Goal: Task Accomplishment & Management: Manage account settings

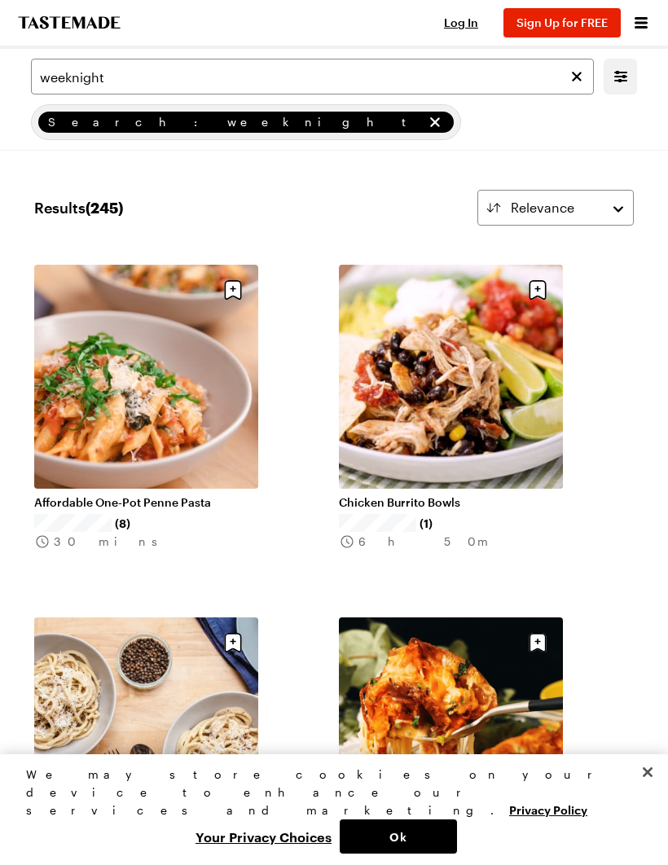
click at [466, 18] on span "Log In" at bounding box center [461, 22] width 34 height 14
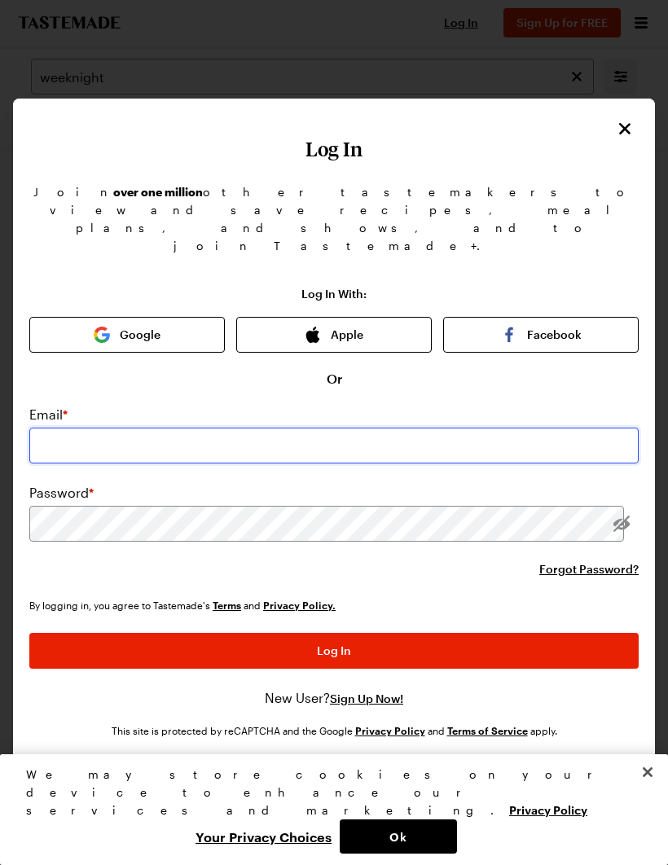
click at [370, 427] on input "email" at bounding box center [333, 445] width 609 height 36
type input "[EMAIL_ADDRESS][PERSON_NAME][DOMAIN_NAME]"
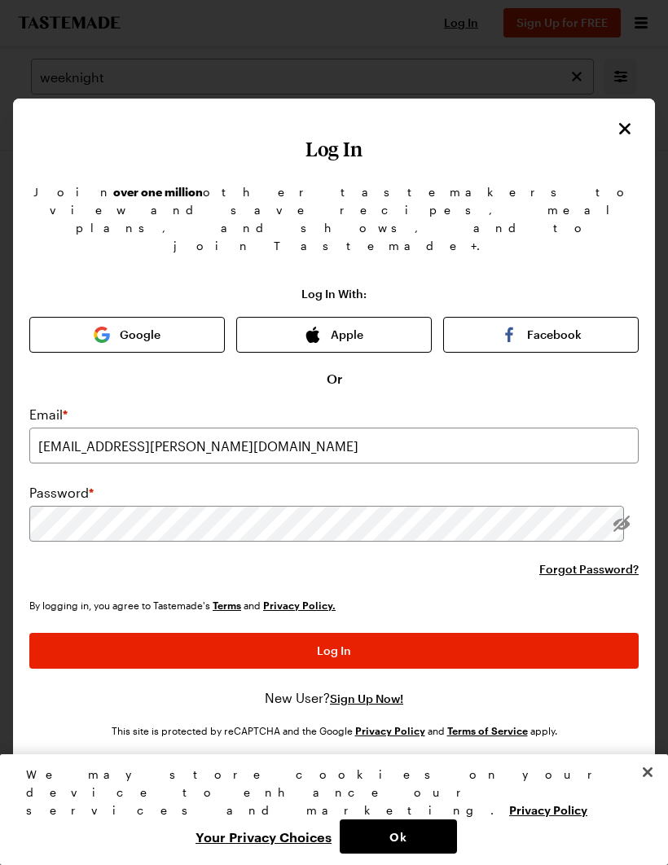
click at [334, 633] on button "Log In" at bounding box center [333, 651] width 609 height 36
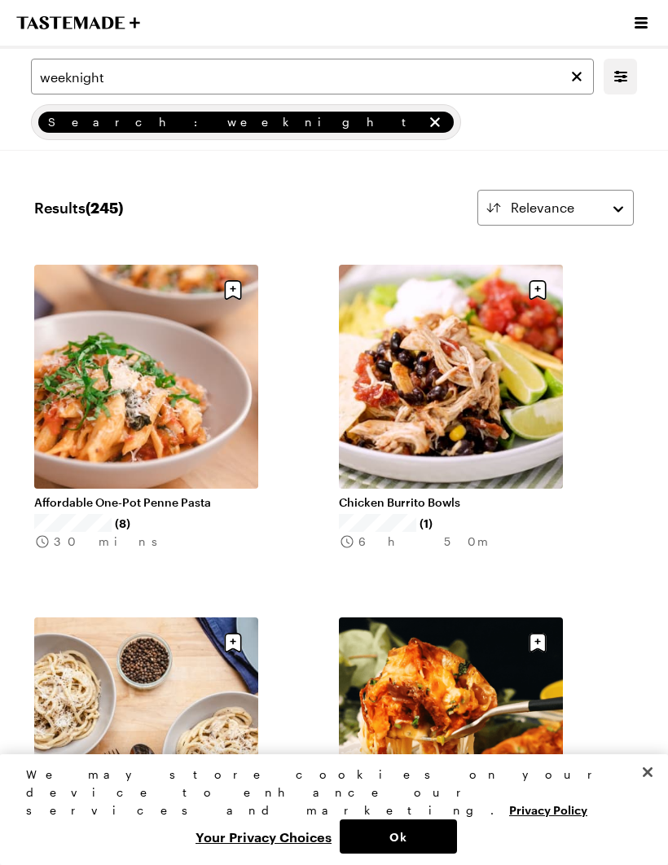
click at [643, 26] on icon "Open menu" at bounding box center [641, 23] width 20 height 20
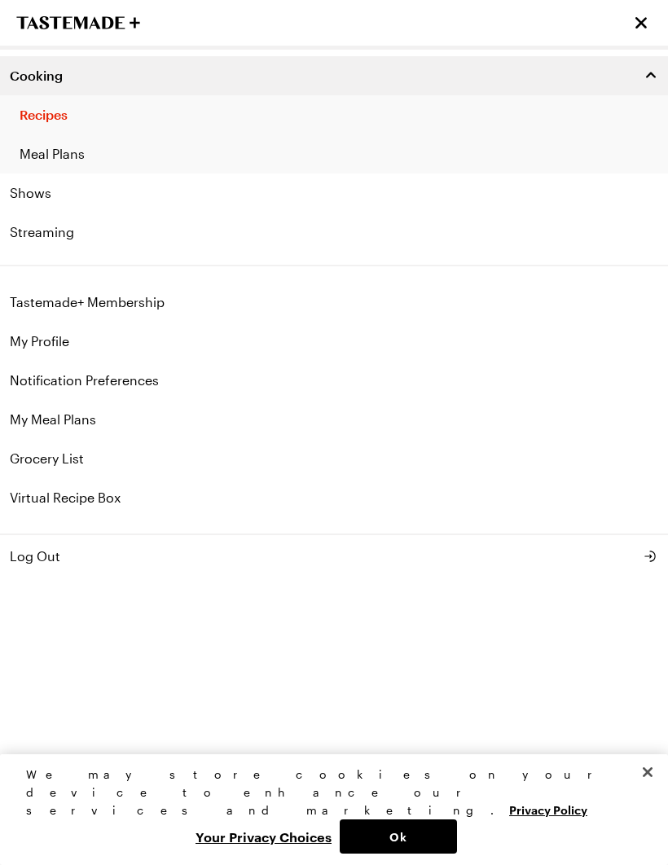
click at [50, 335] on link "My Profile" at bounding box center [334, 341] width 668 height 39
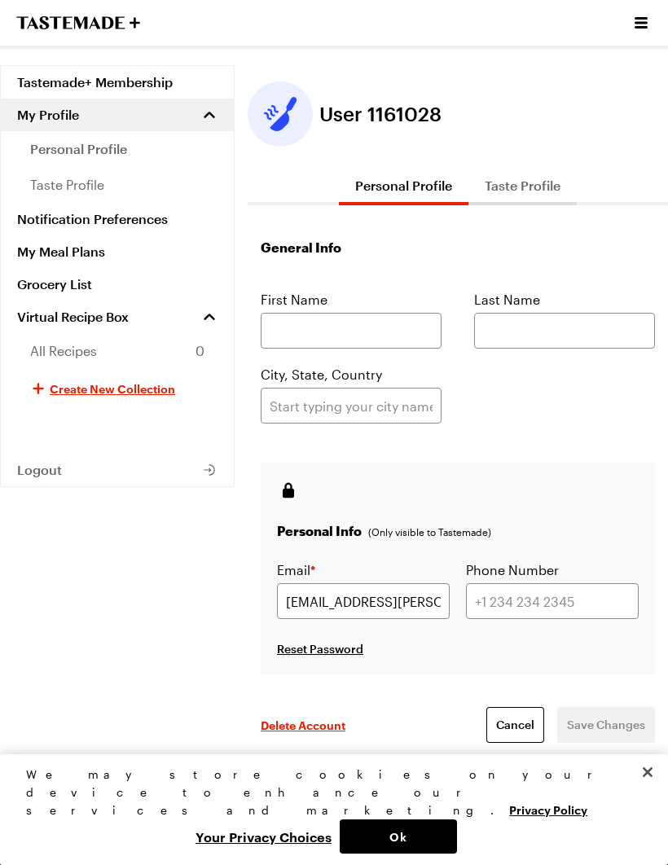
click at [144, 79] on link "Tastemade+ Membership" at bounding box center [117, 82] width 233 height 33
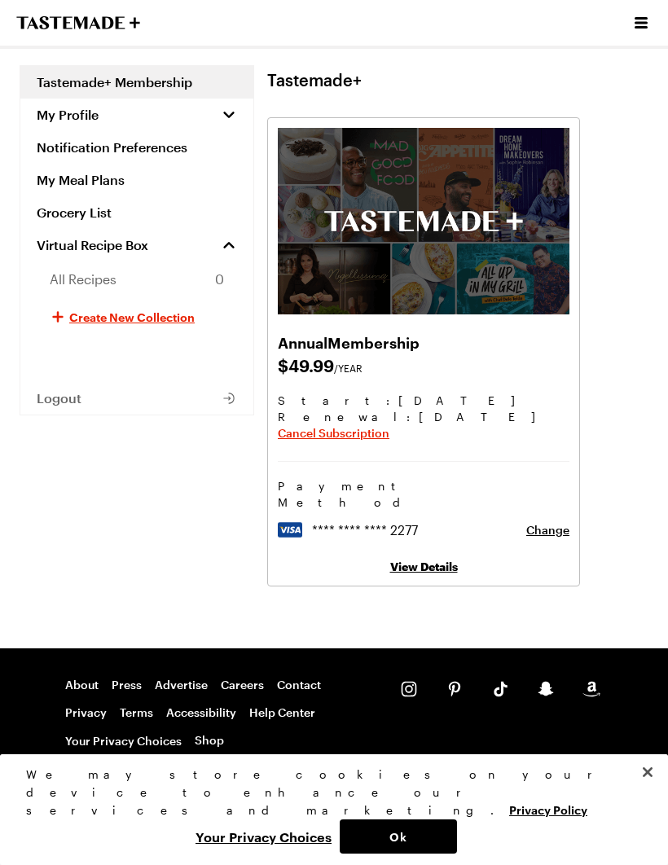
click at [424, 559] on link "View Details" at bounding box center [424, 566] width 68 height 14
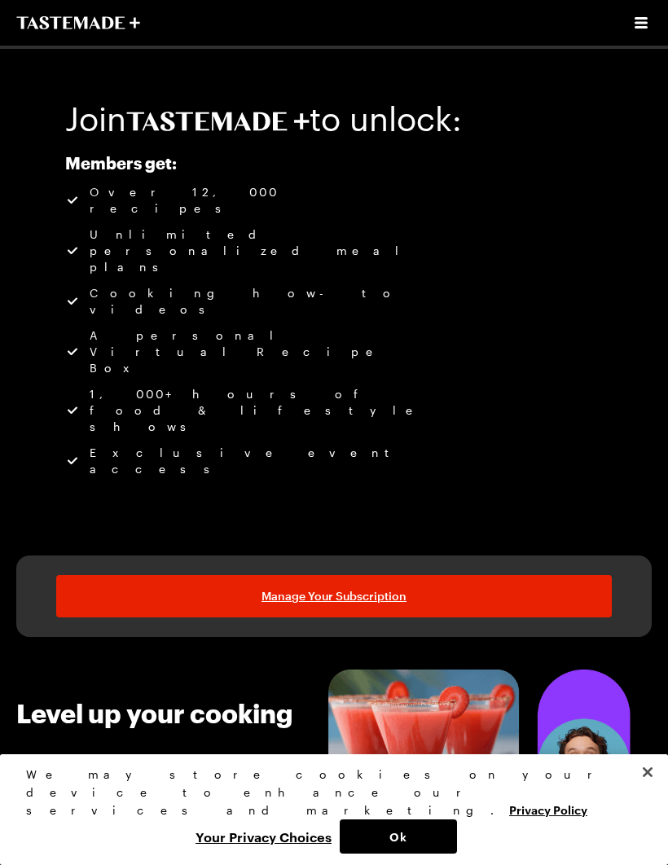
click at [366, 588] on span "Manage Your Subscription" at bounding box center [333, 596] width 145 height 16
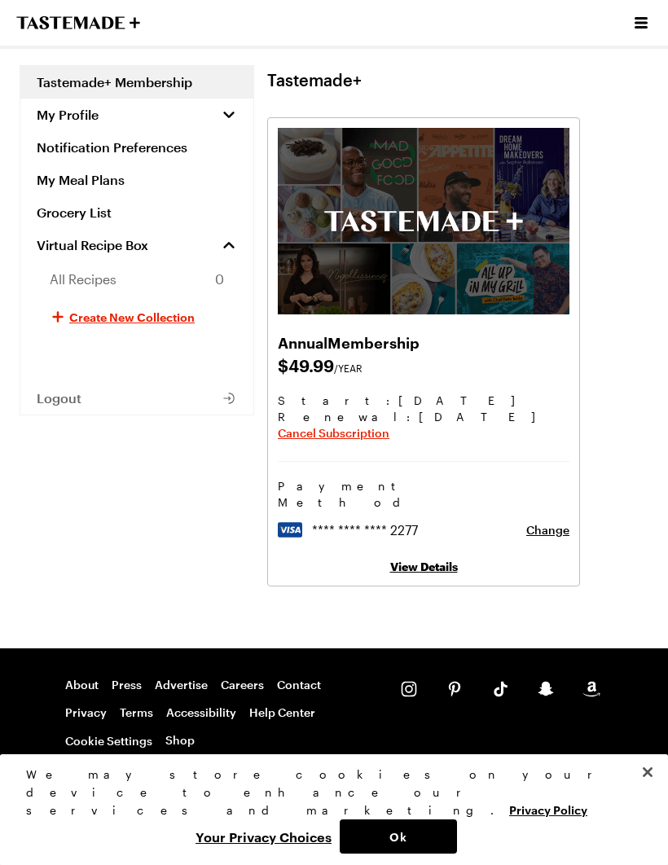
click at [353, 433] on span "Cancel Subscription" at bounding box center [334, 433] width 112 height 16
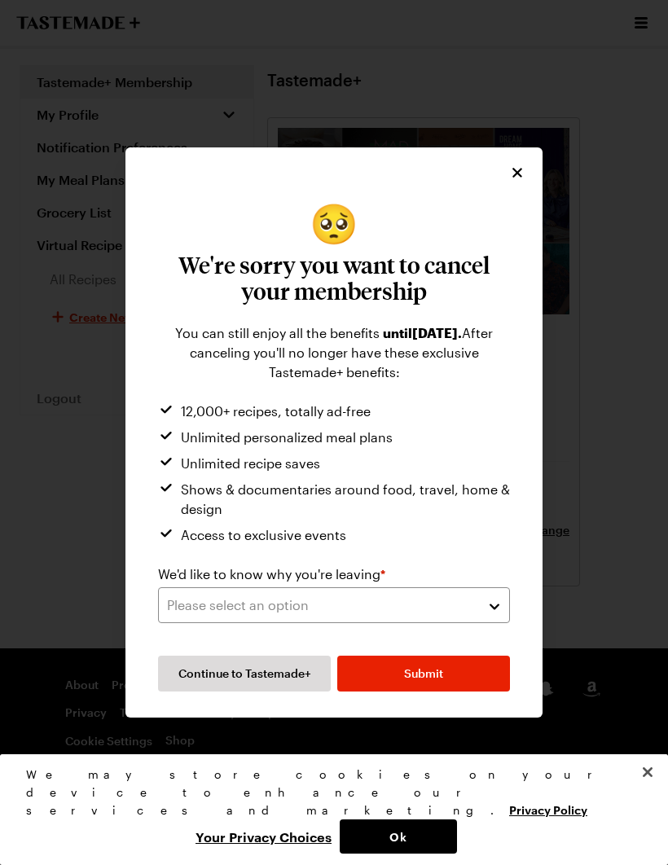
click at [435, 681] on button "Submit" at bounding box center [423, 673] width 173 height 36
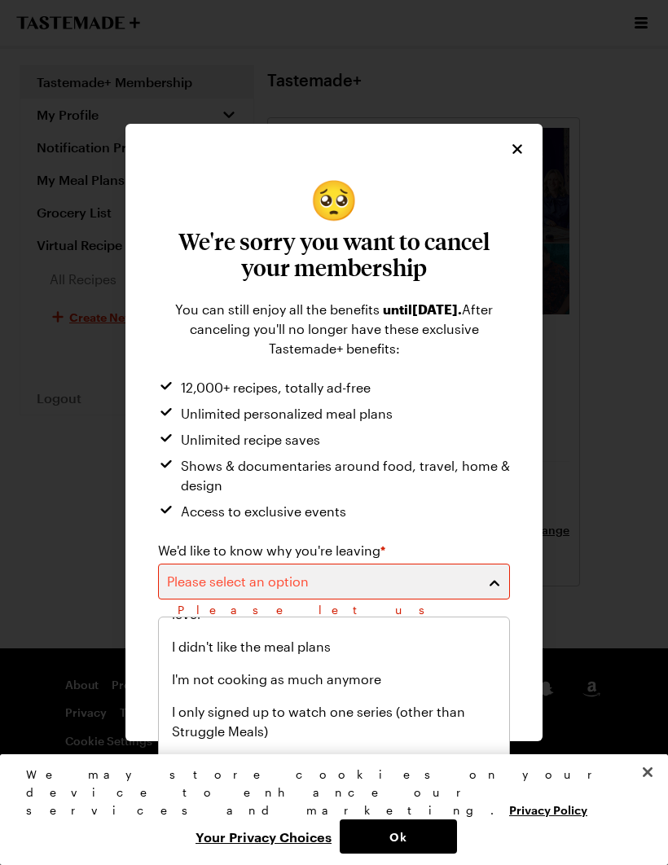
scroll to position [189, 0]
click at [647, 790] on button "Close" at bounding box center [647, 772] width 36 height 36
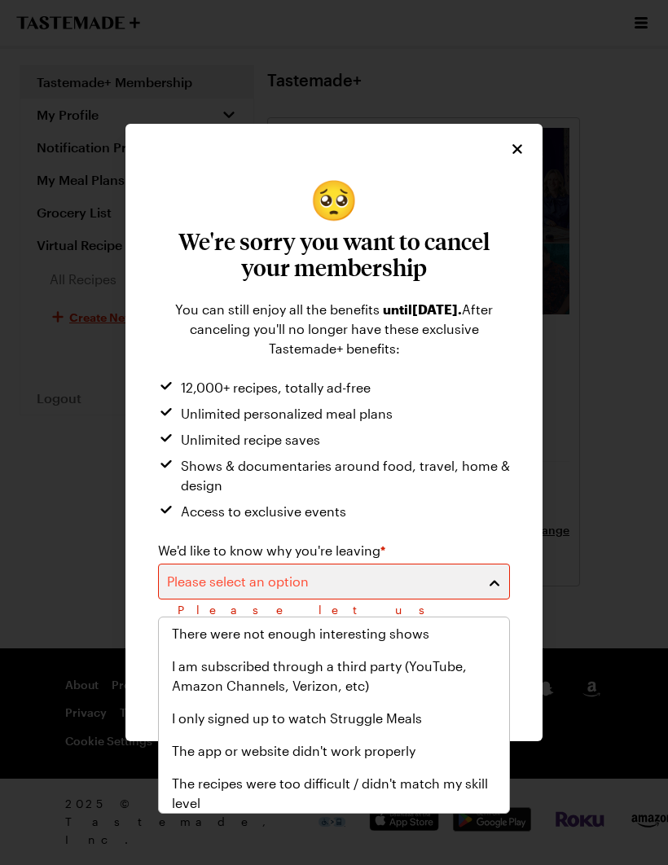
scroll to position [0, 0]
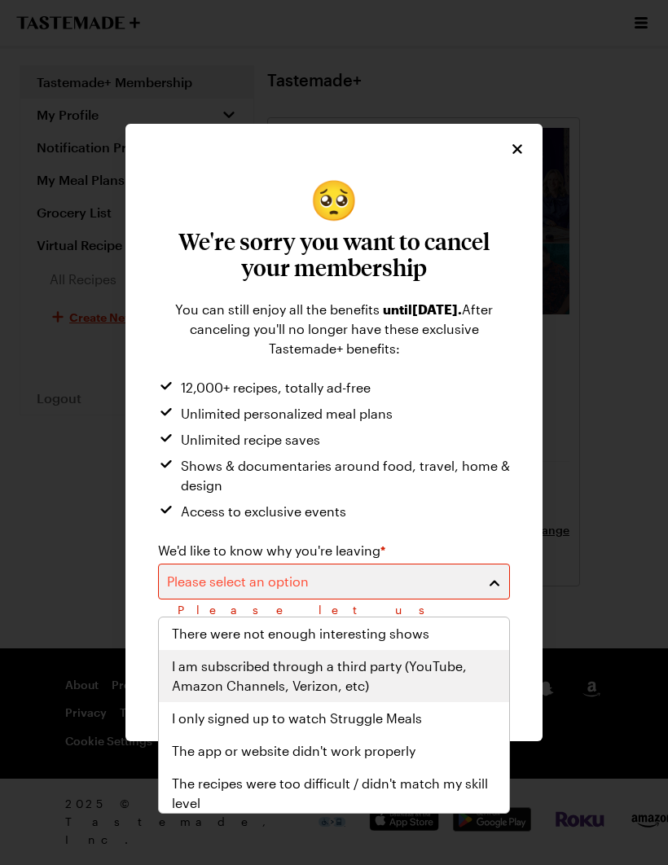
click at [313, 674] on span "I am subscribed through a third party (YouTube, Amazon Channels, Verizon, etc)" at bounding box center [334, 675] width 324 height 39
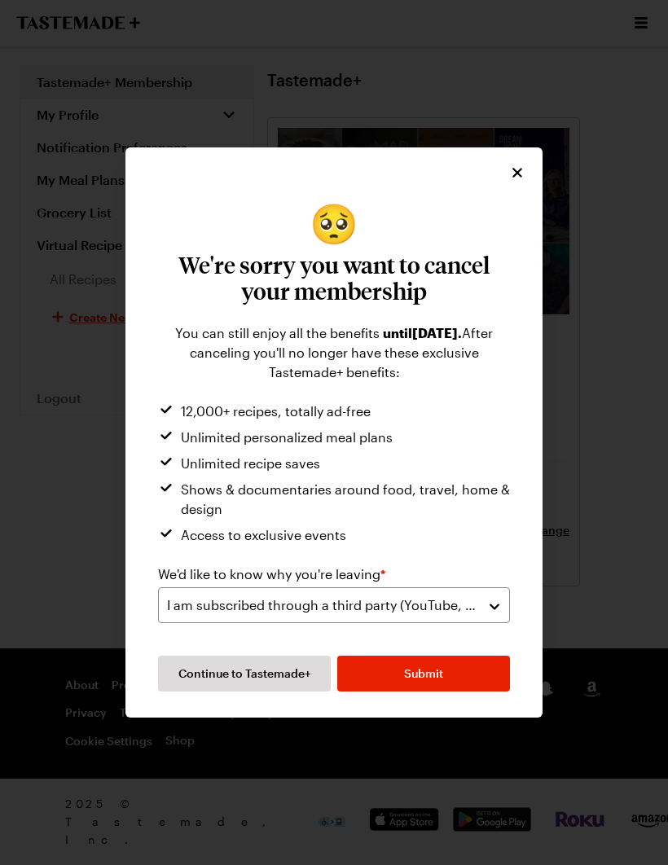
click at [437, 685] on button "Submit" at bounding box center [423, 673] width 173 height 36
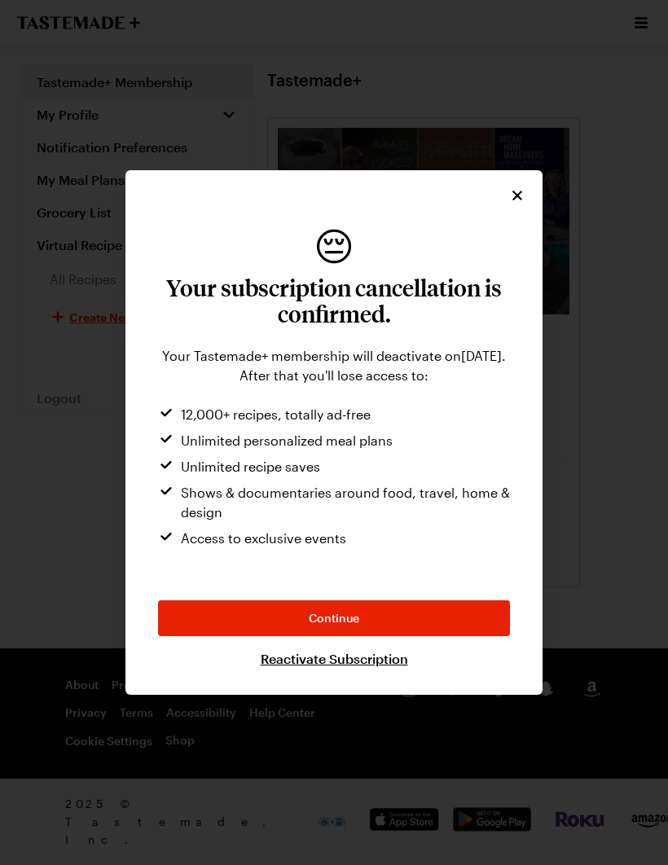
click at [516, 201] on icon "Close" at bounding box center [517, 195] width 16 height 16
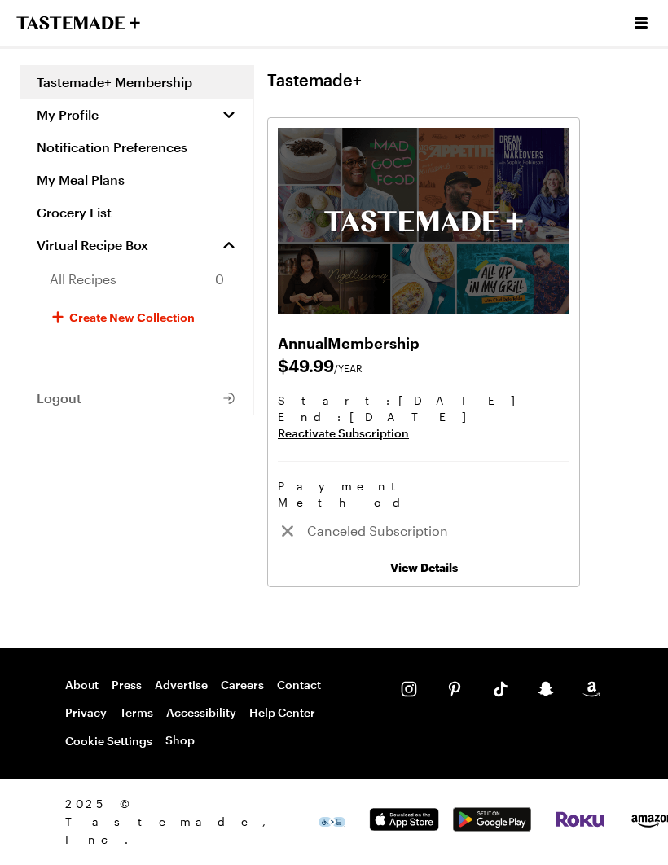
click at [106, 22] on icon "To Tastemade Home Page" at bounding box center [78, 22] width 124 height 13
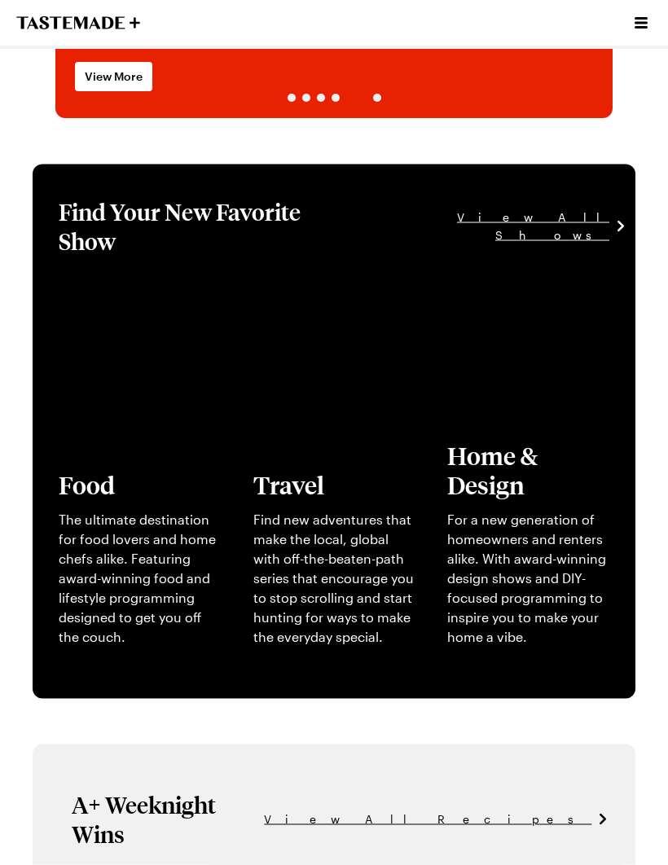
scroll to position [229, 0]
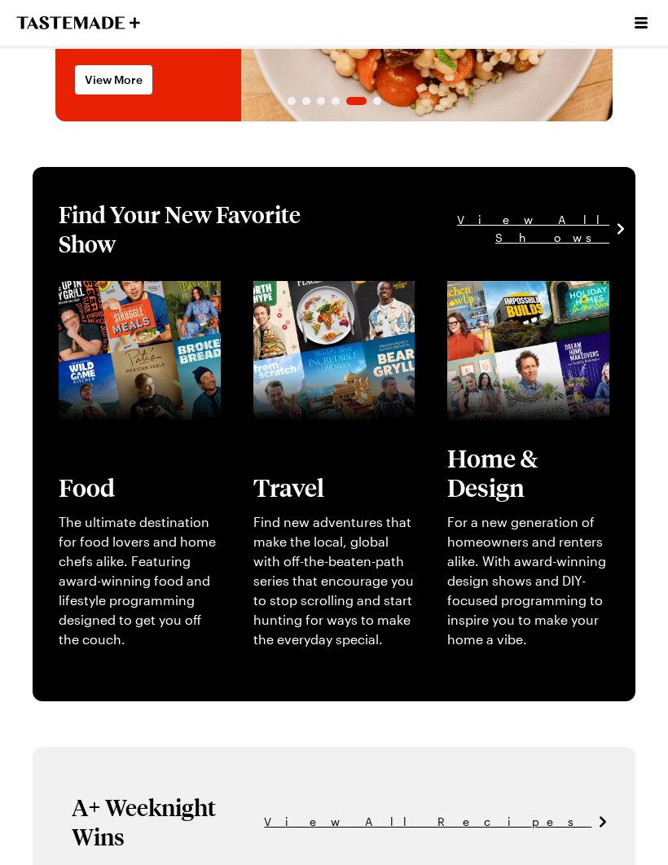
click at [561, 218] on span "View All Shows" at bounding box center [470, 229] width 277 height 36
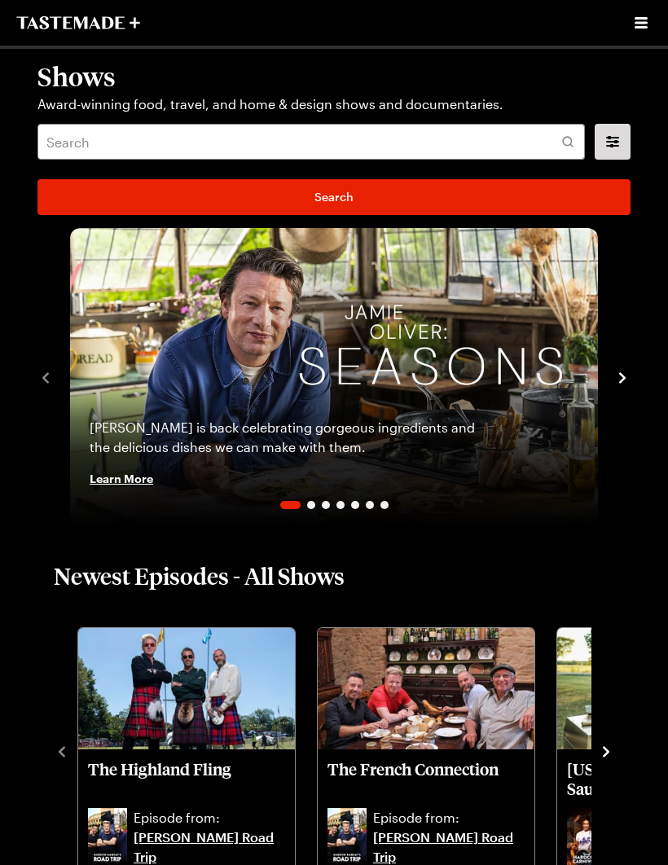
click at [617, 379] on icon "navigate to next item" at bounding box center [622, 378] width 16 height 16
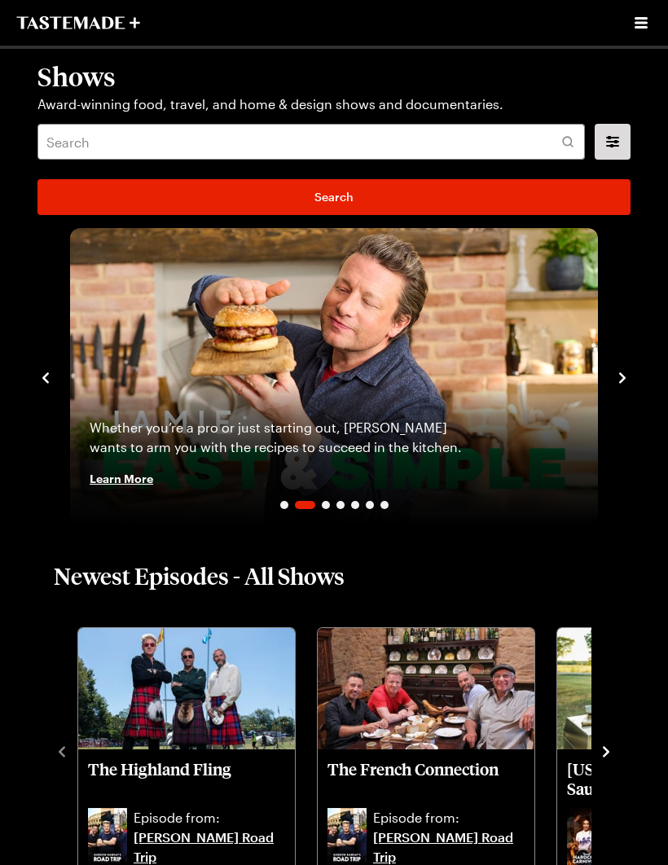
click at [620, 379] on icon "navigate to next item" at bounding box center [622, 378] width 16 height 16
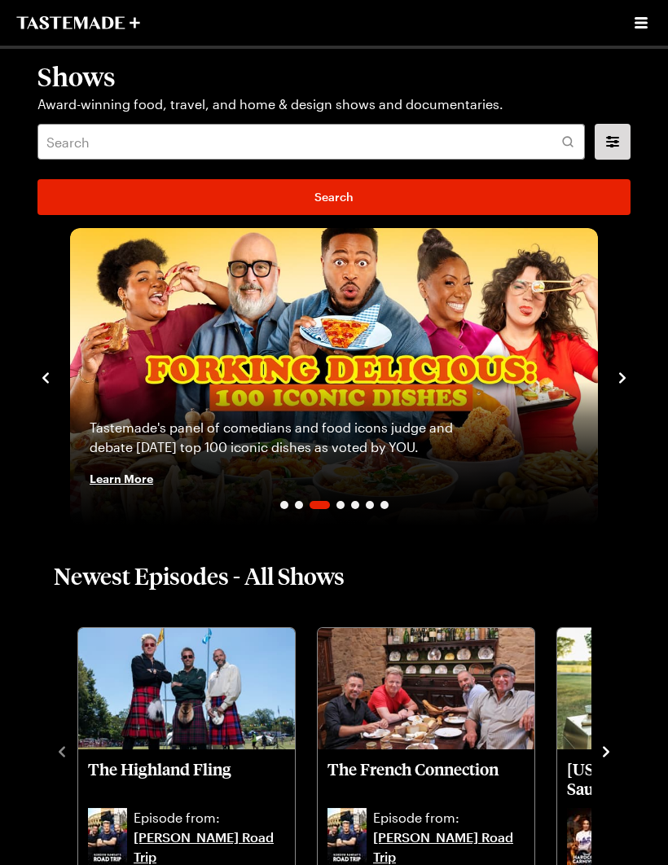
click at [621, 373] on icon "navigate to next item" at bounding box center [622, 378] width 16 height 16
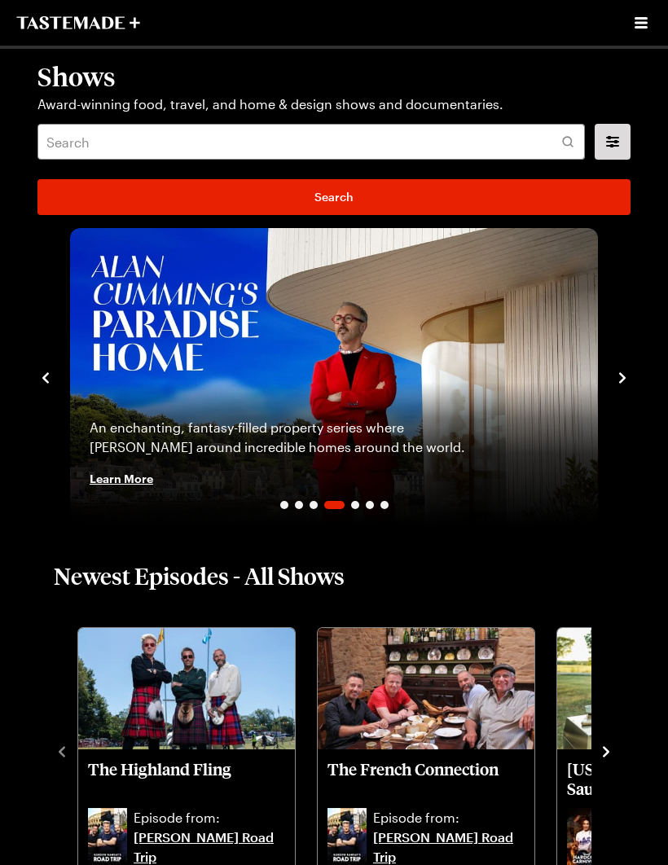
click at [620, 379] on icon "navigate to next item" at bounding box center [622, 378] width 16 height 16
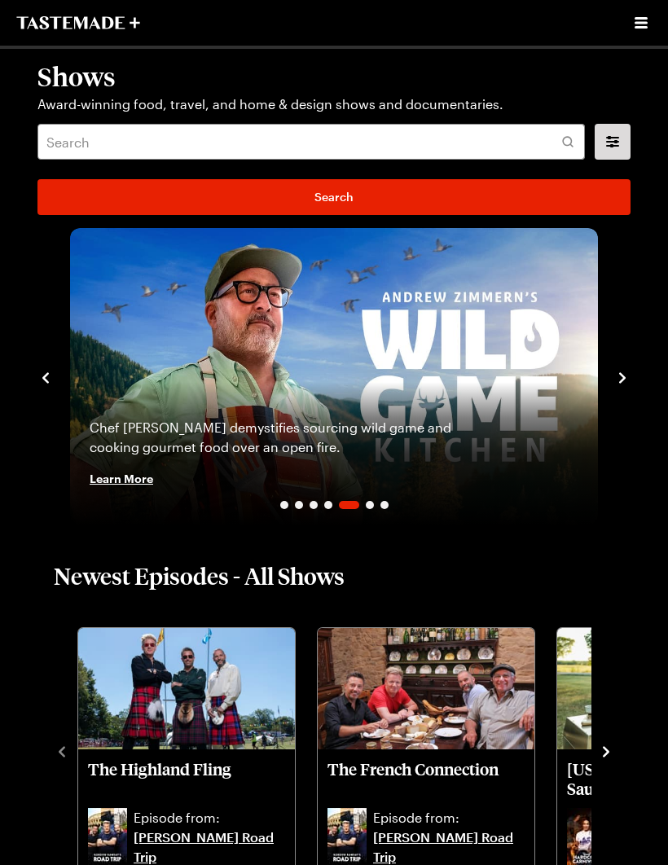
click at [620, 379] on icon "navigate to next item" at bounding box center [622, 378] width 16 height 16
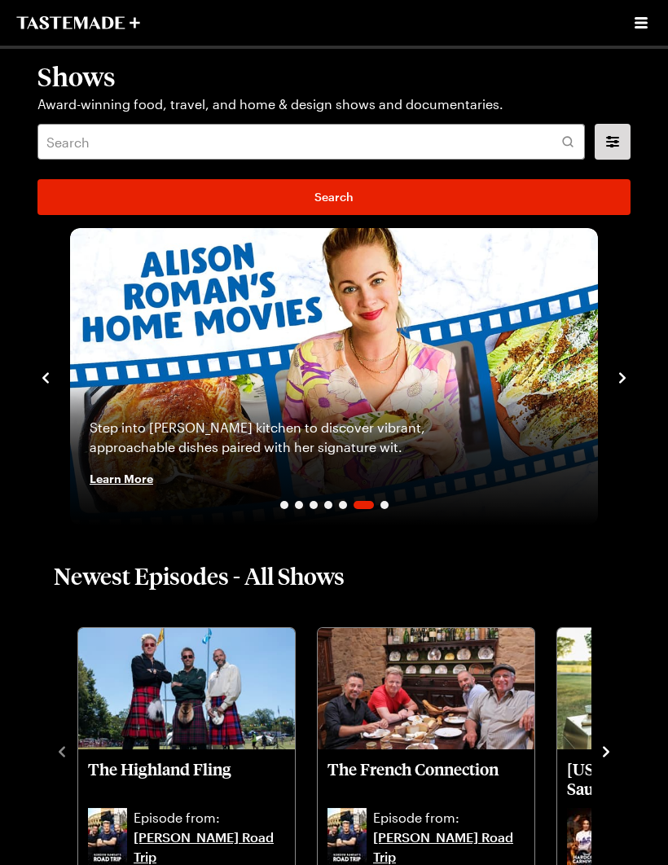
click at [621, 374] on icon "navigate to next item" at bounding box center [622, 377] width 7 height 11
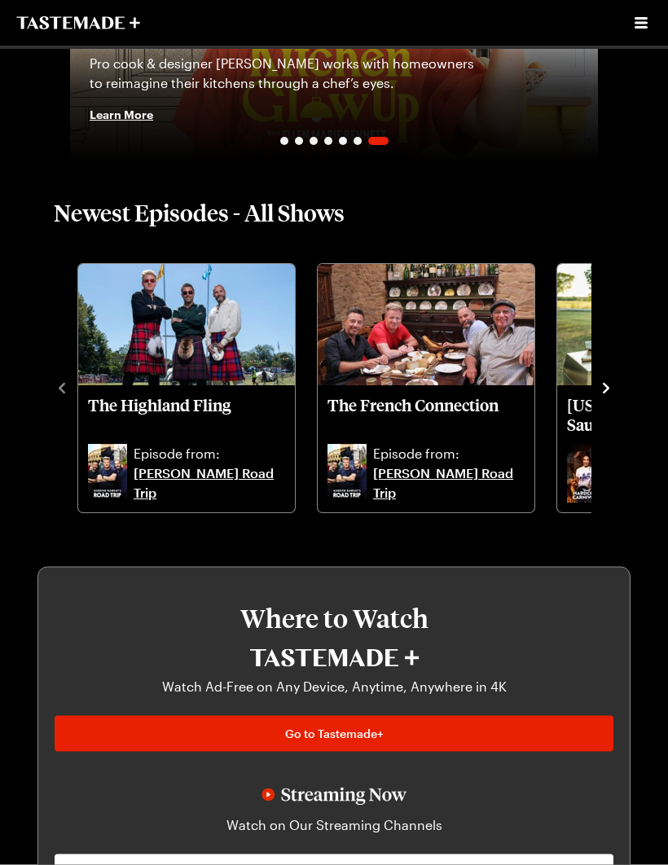
scroll to position [364, 0]
click at [611, 387] on icon "navigate to next item" at bounding box center [606, 387] width 16 height 16
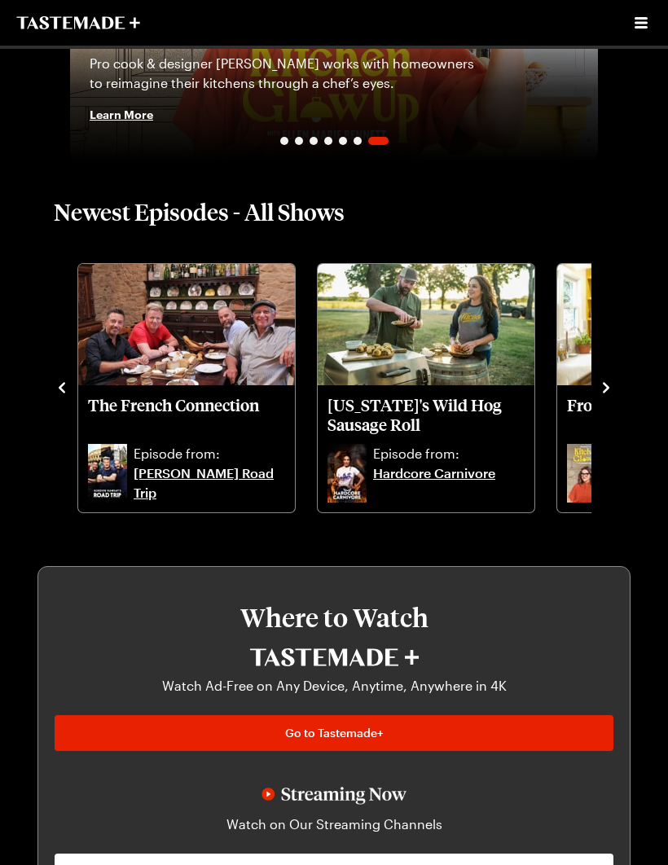
click at [602, 390] on icon "navigate to next item" at bounding box center [606, 387] width 16 height 16
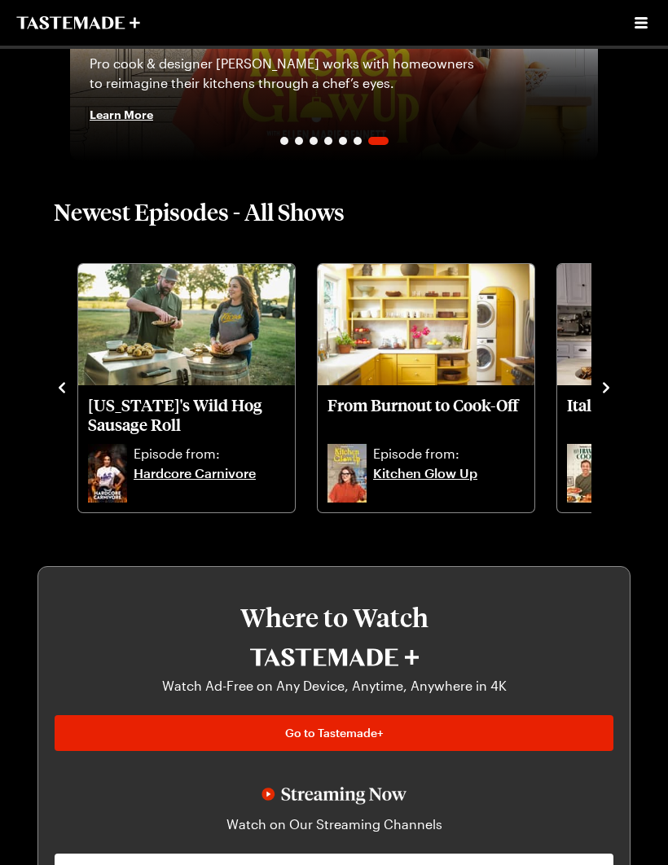
click at [600, 391] on icon "navigate to next item" at bounding box center [606, 387] width 16 height 16
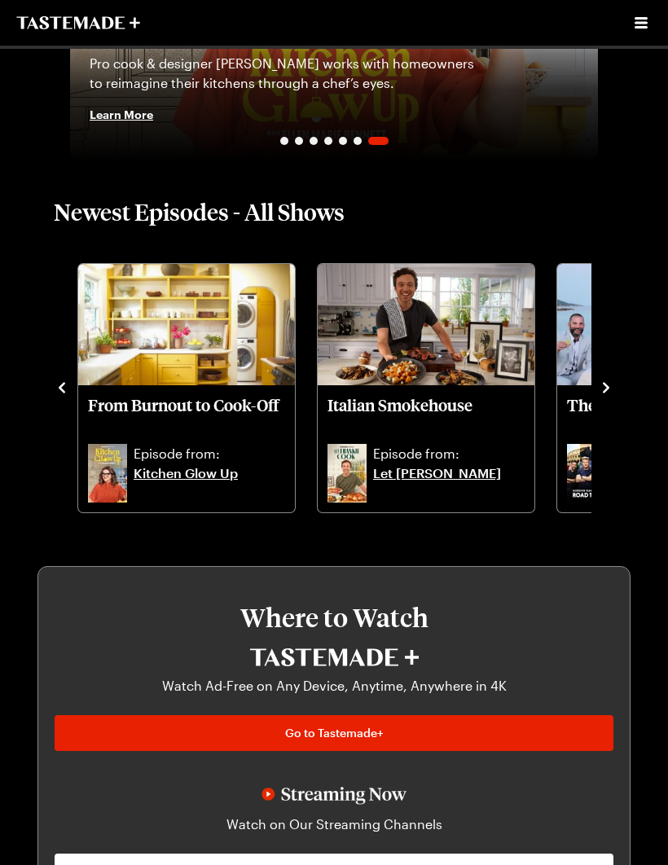
click at [605, 392] on icon "navigate to next item" at bounding box center [605, 387] width 7 height 11
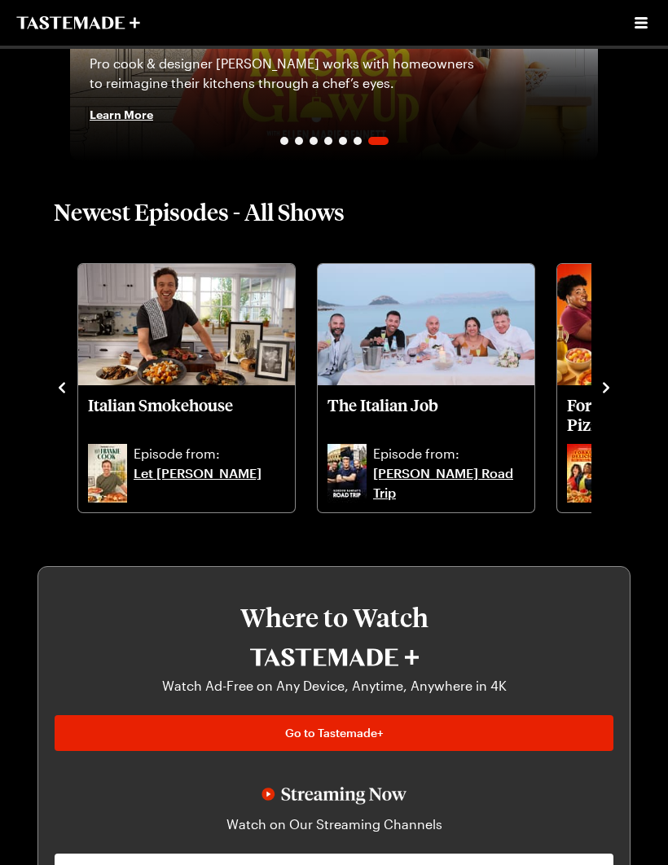
click at [602, 390] on icon "navigate to next item" at bounding box center [606, 387] width 16 height 16
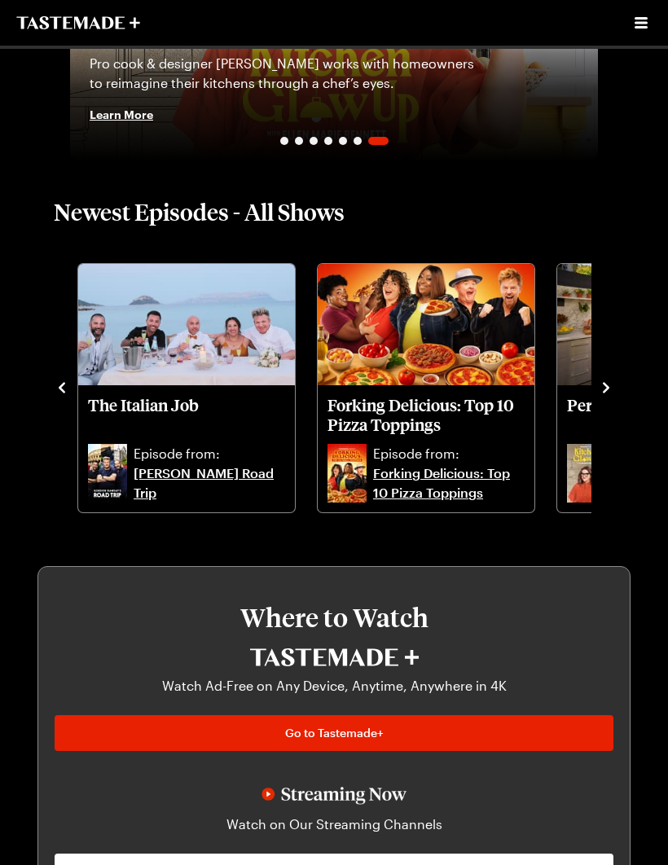
click at [606, 393] on icon "navigate to next item" at bounding box center [606, 387] width 16 height 16
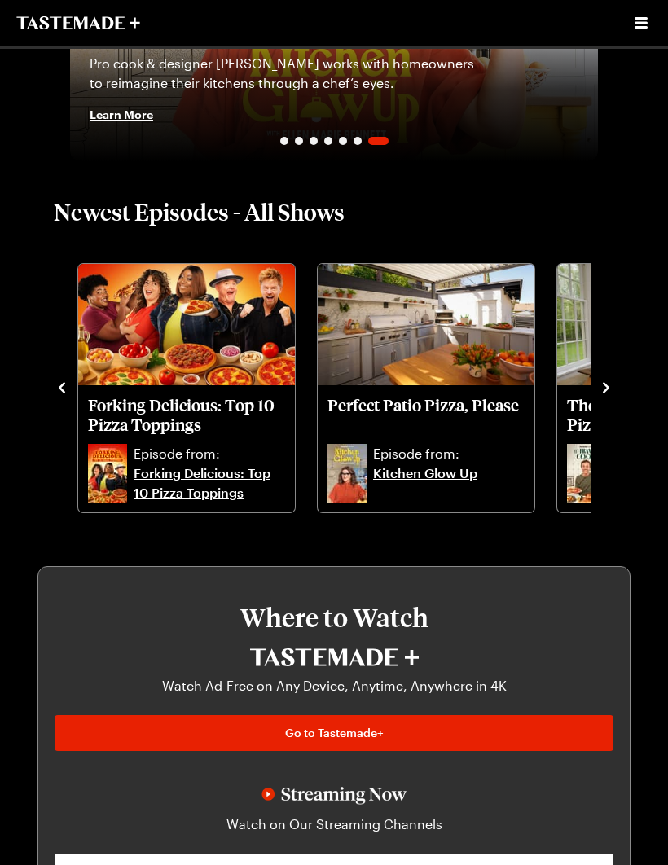
click at [607, 392] on icon "navigate to next item" at bounding box center [606, 387] width 16 height 16
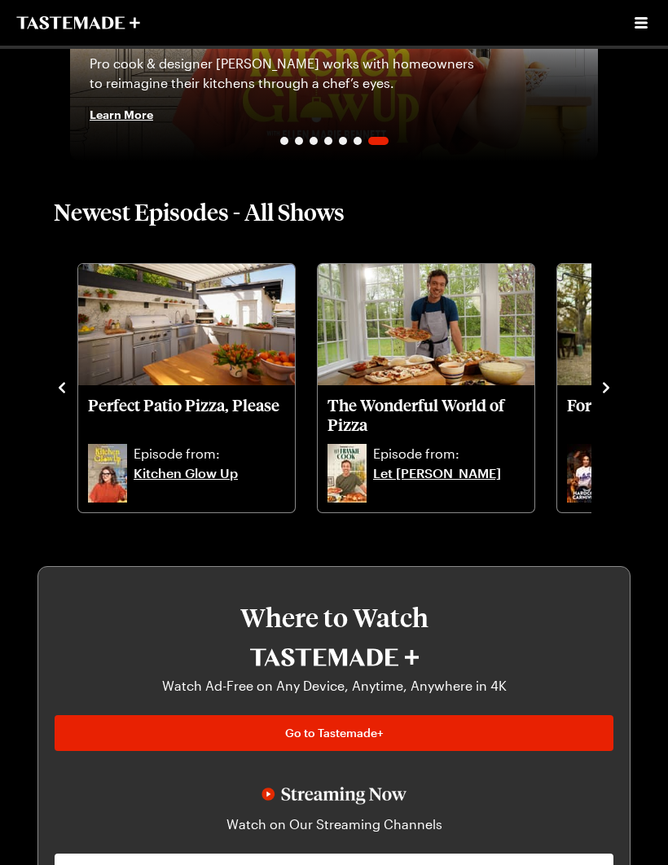
click at [605, 395] on icon "navigate to next item" at bounding box center [606, 387] width 16 height 16
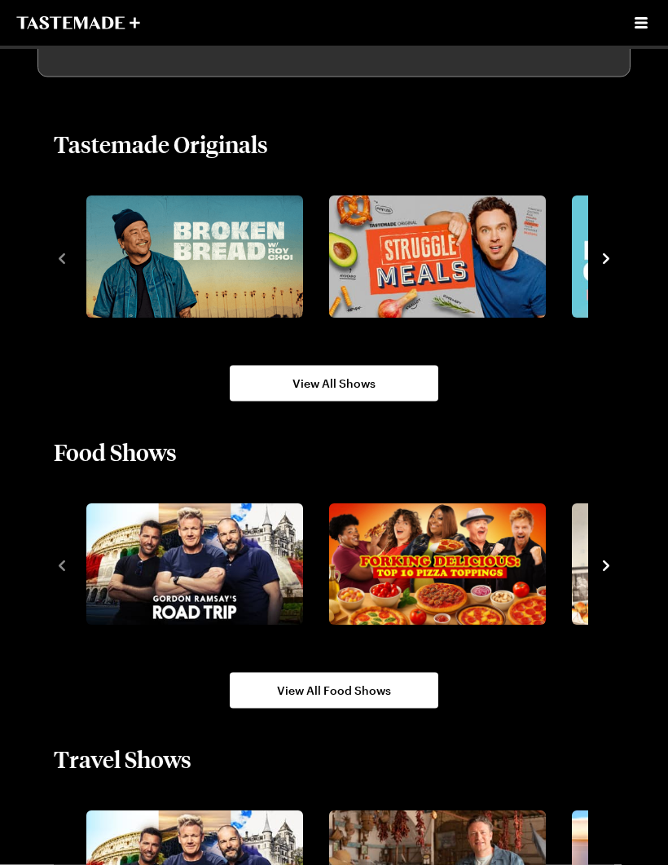
scroll to position [1214, 0]
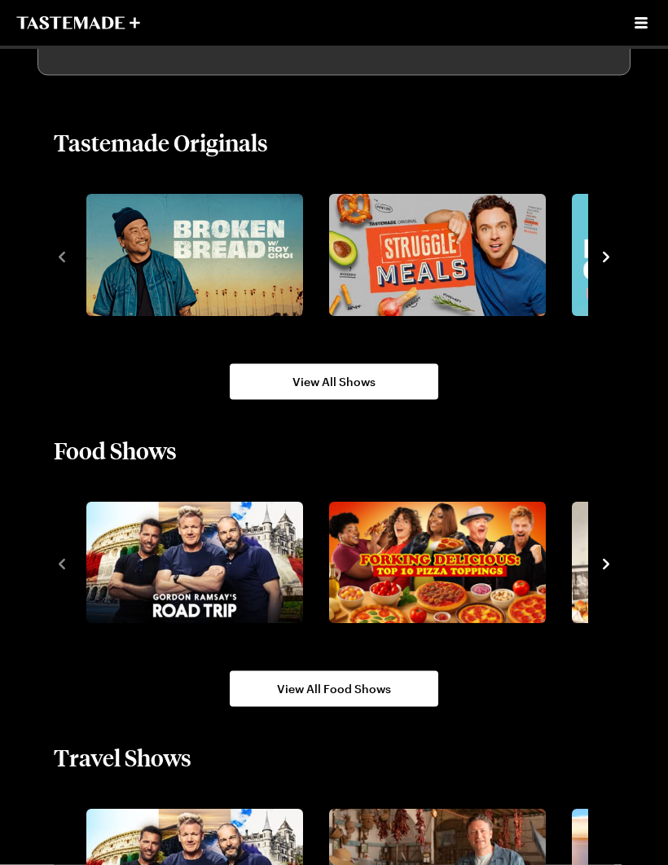
click at [611, 252] on icon "navigate to next item" at bounding box center [606, 257] width 16 height 16
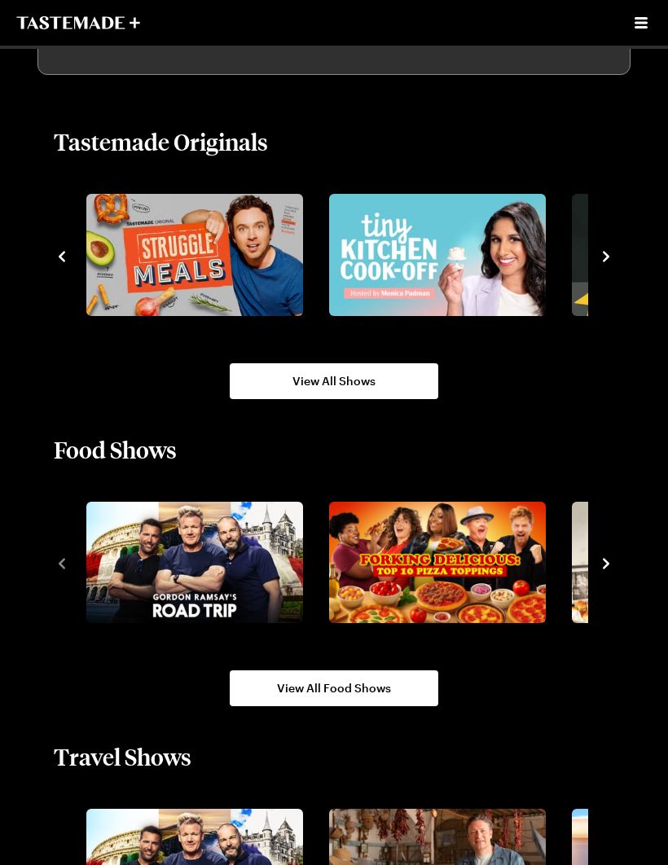
click at [603, 258] on icon "navigate to next item" at bounding box center [606, 256] width 16 height 16
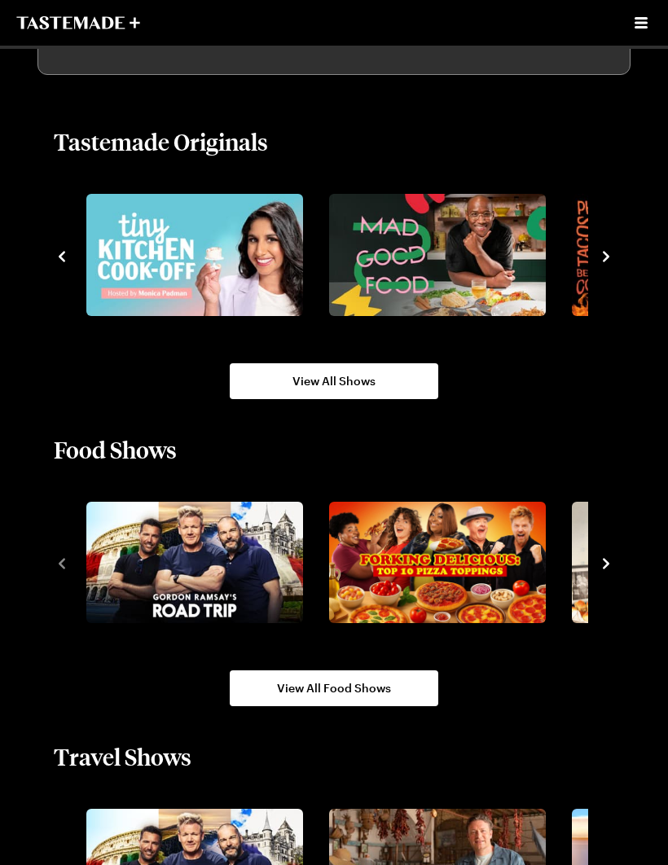
click at [611, 257] on icon "navigate to next item" at bounding box center [606, 256] width 16 height 16
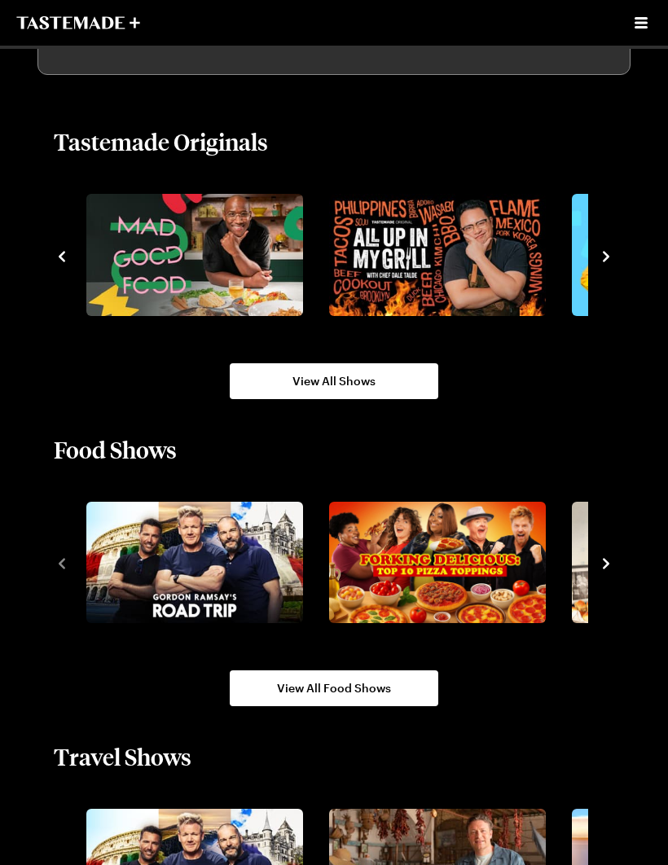
click at [607, 261] on icon "navigate to next item" at bounding box center [606, 256] width 16 height 16
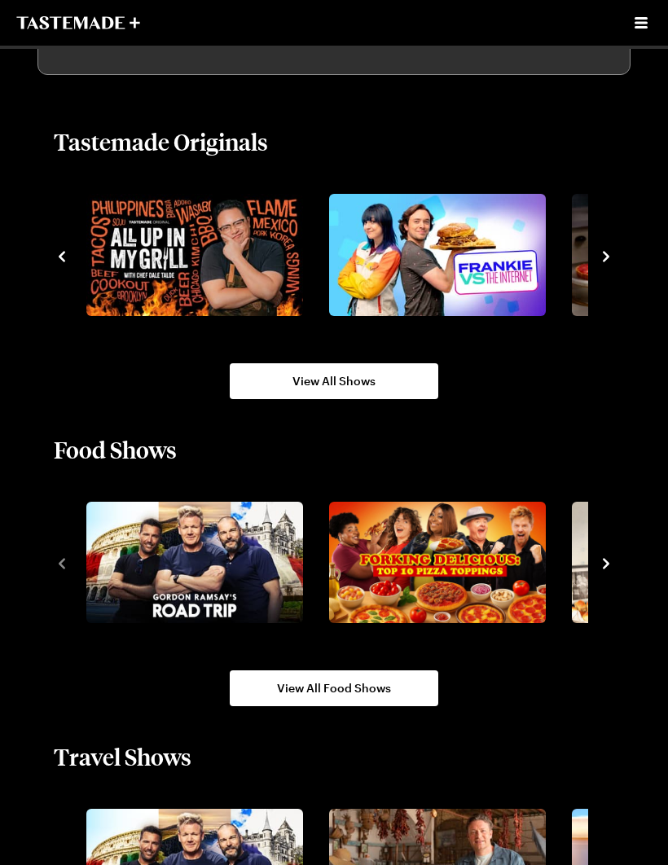
click at [606, 258] on icon "navigate to next item" at bounding box center [605, 256] width 7 height 11
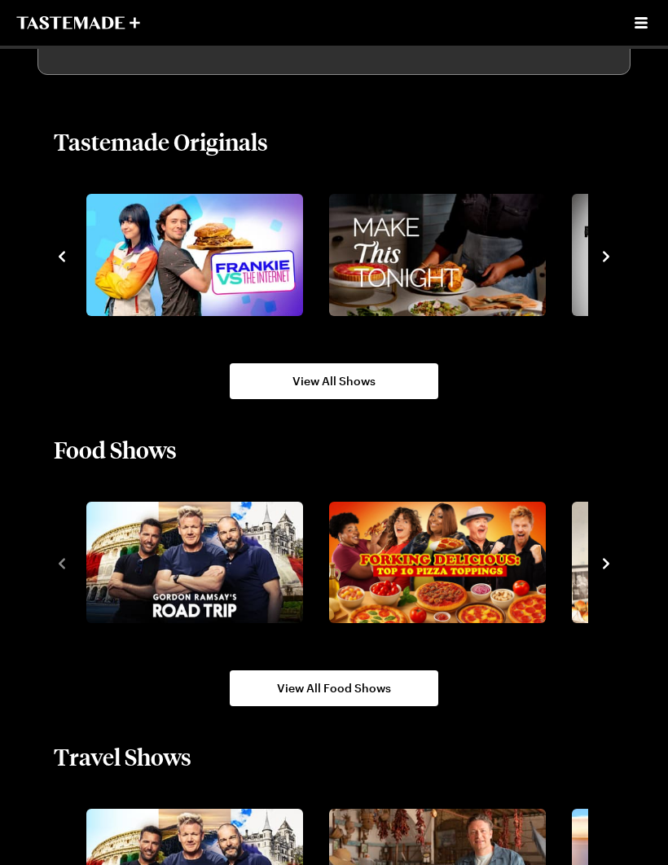
click at [603, 258] on icon "navigate to next item" at bounding box center [606, 256] width 16 height 16
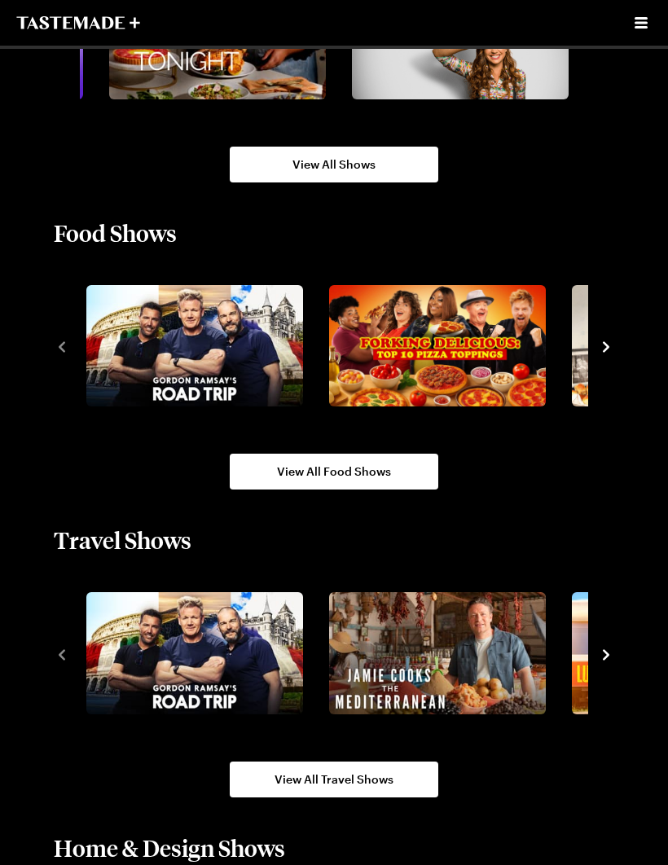
scroll to position [1438, 0]
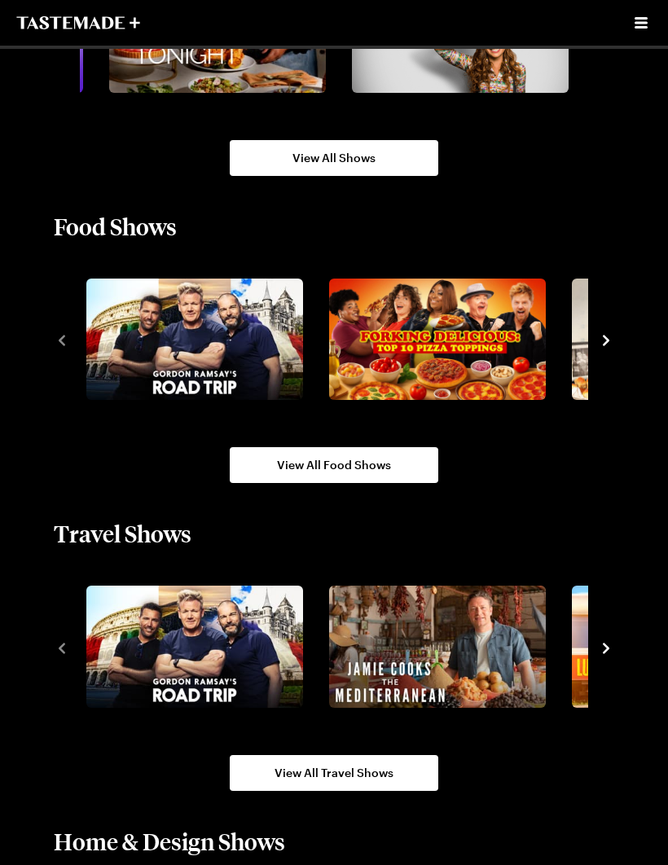
click at [604, 339] on icon "navigate to next item" at bounding box center [606, 340] width 16 height 16
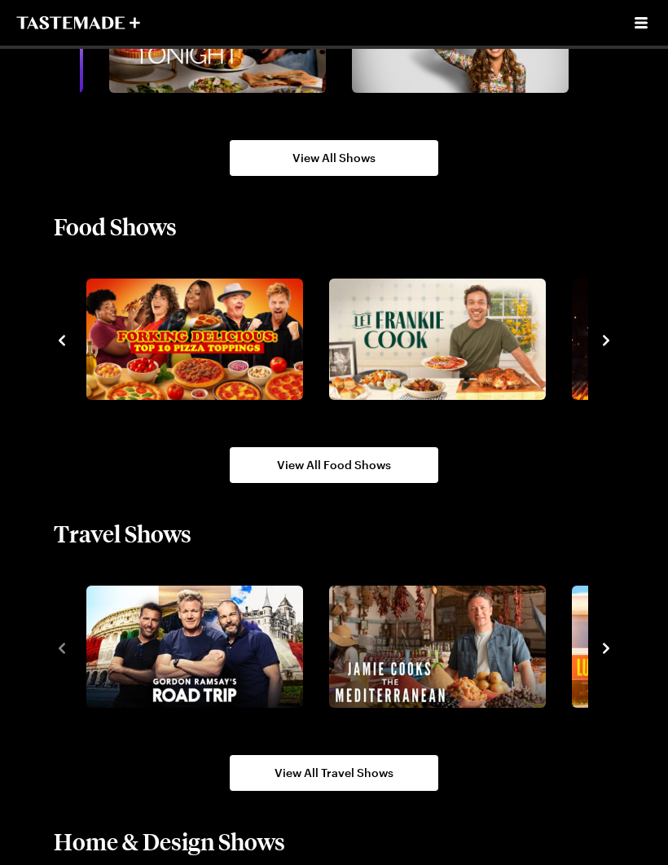
click at [602, 344] on icon "navigate to next item" at bounding box center [606, 340] width 16 height 16
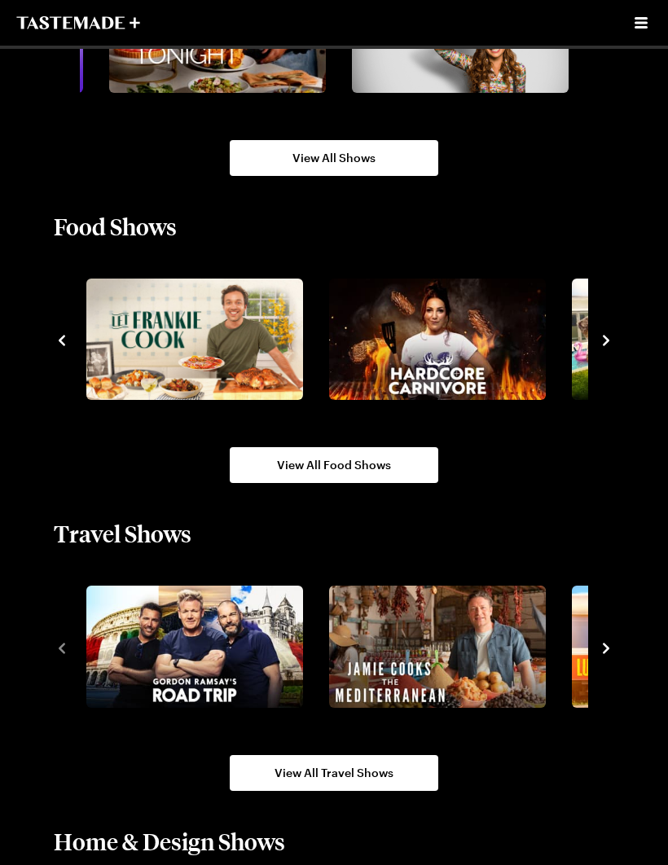
click at [608, 343] on icon "navigate to next item" at bounding box center [606, 340] width 16 height 16
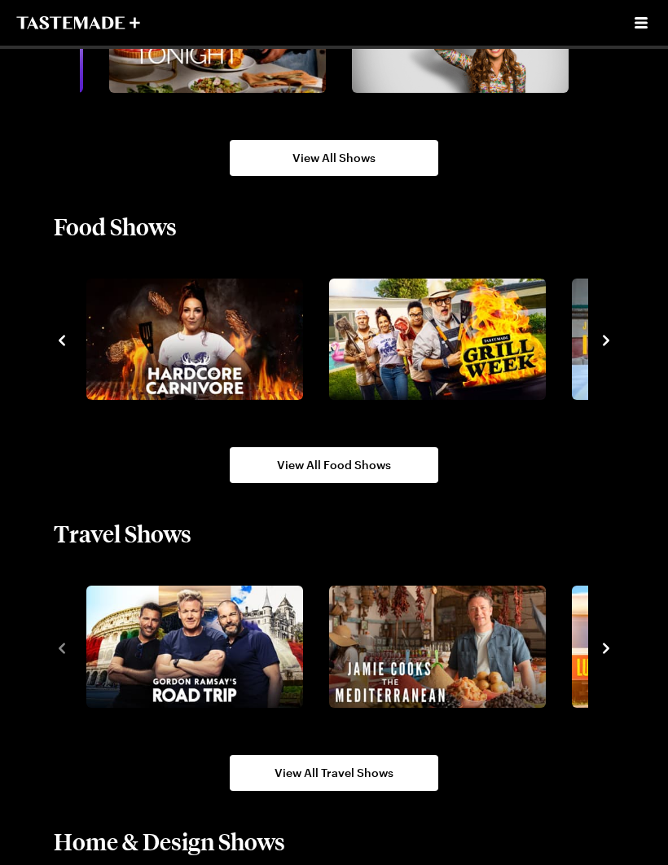
click at [607, 343] on icon "navigate to next item" at bounding box center [605, 340] width 7 height 11
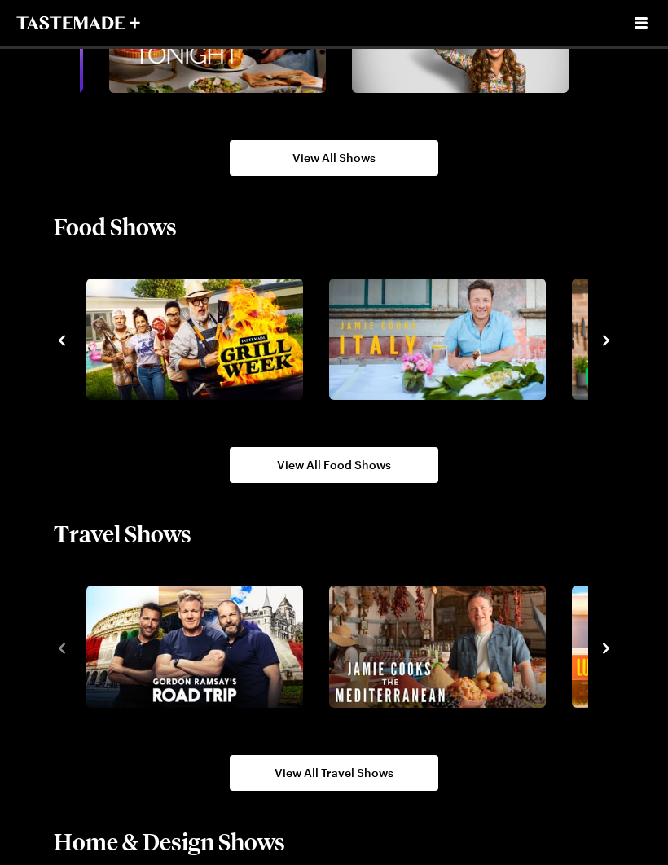
click at [606, 340] on icon "navigate to next item" at bounding box center [606, 340] width 16 height 16
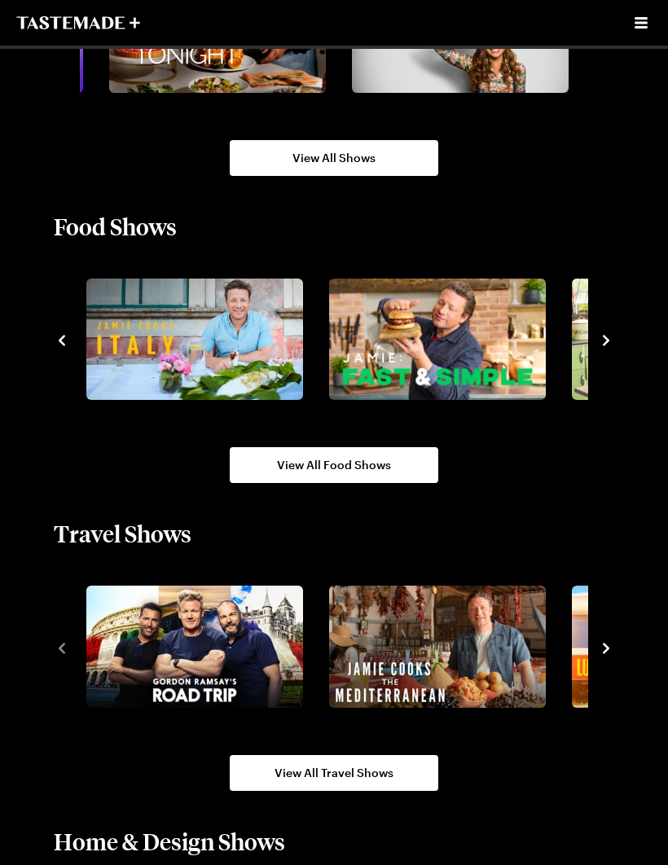
click at [603, 347] on icon "navigate to next item" at bounding box center [606, 340] width 16 height 16
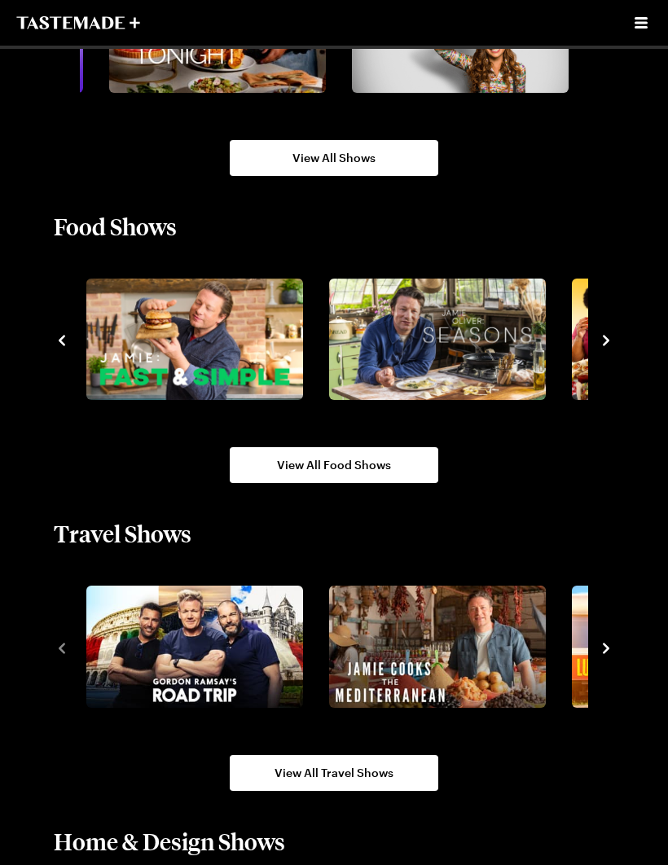
click at [611, 344] on icon "navigate to next item" at bounding box center [606, 340] width 16 height 16
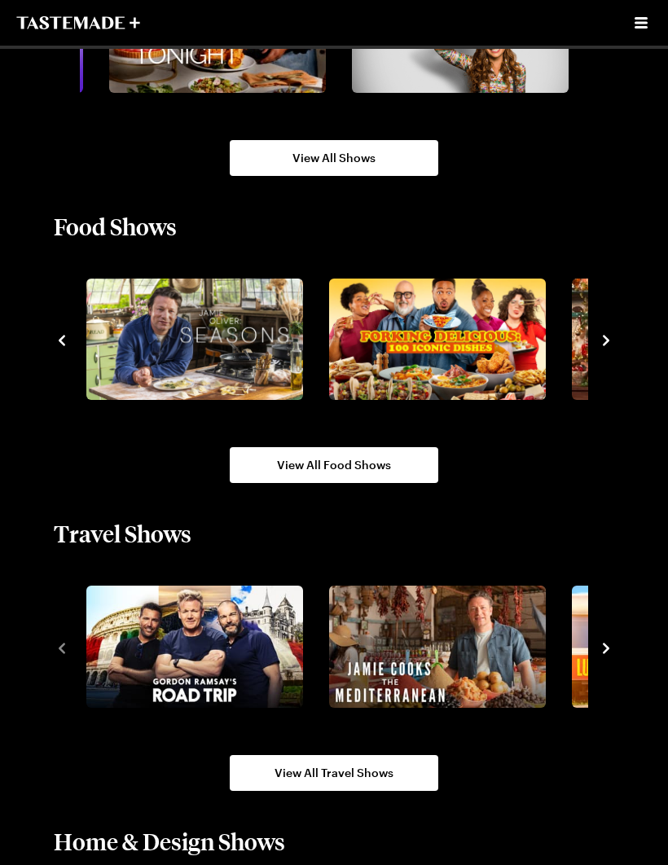
click at [607, 347] on icon "navigate to next item" at bounding box center [606, 340] width 16 height 16
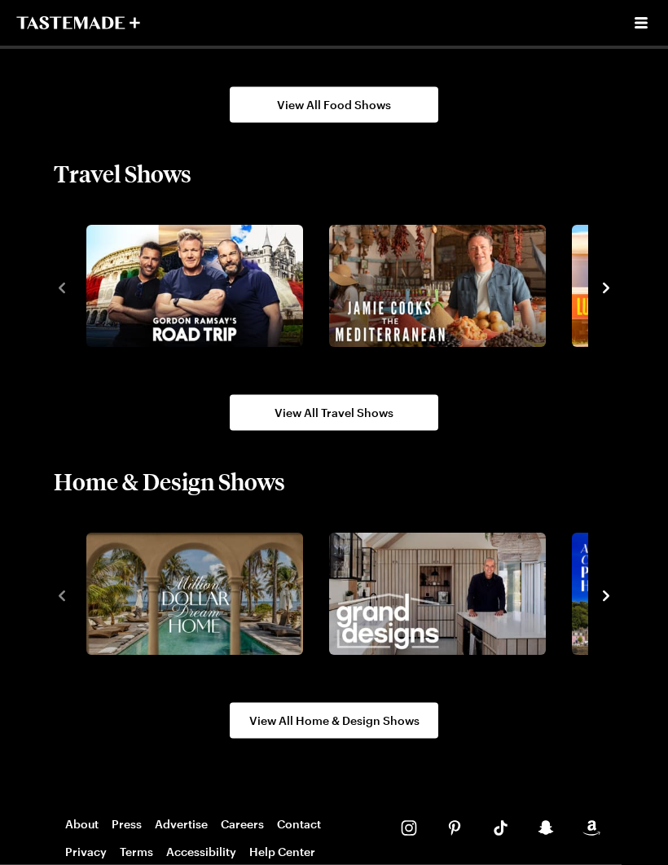
scroll to position [1798, 0]
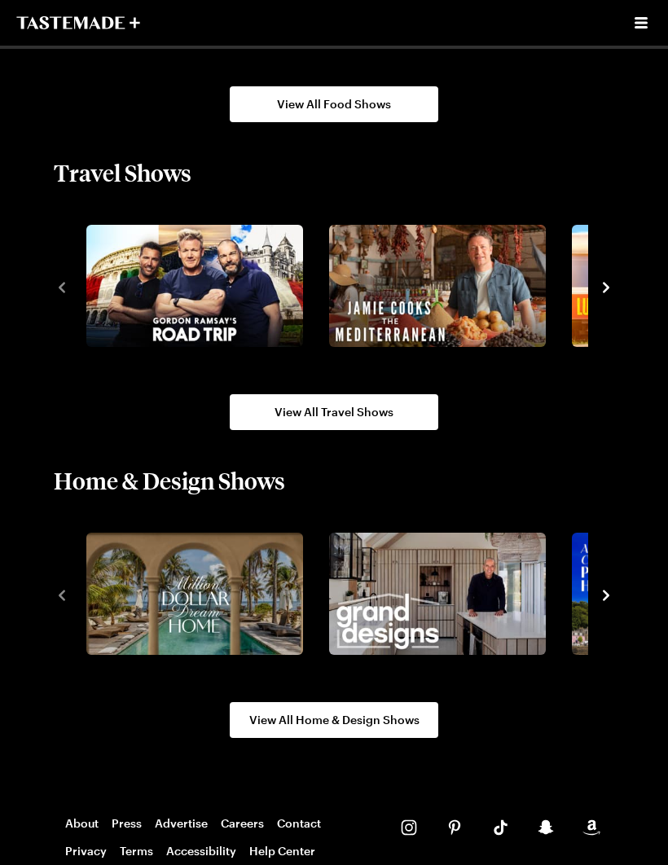
click at [601, 595] on icon "navigate to next item" at bounding box center [606, 595] width 16 height 16
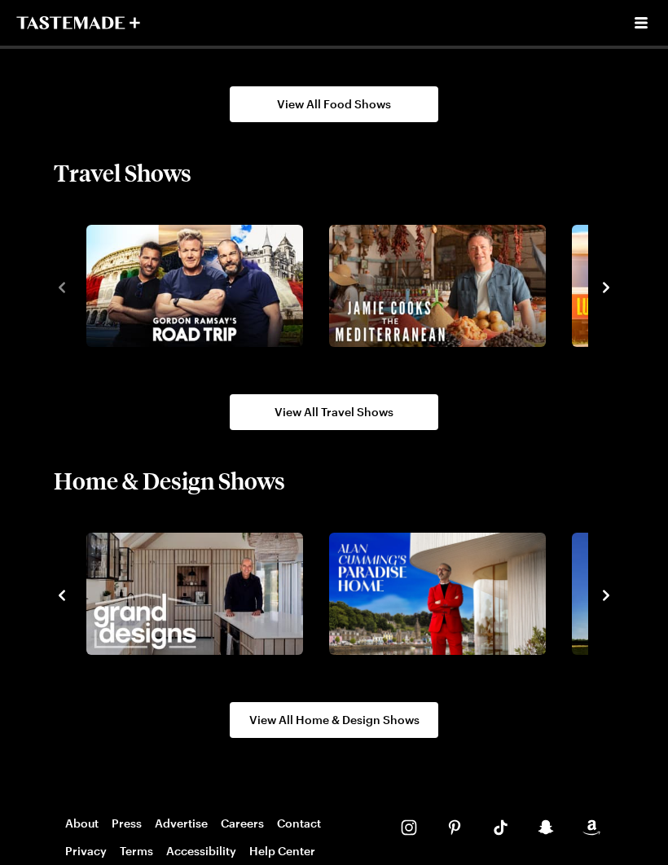
click at [606, 595] on icon "navigate to next item" at bounding box center [606, 595] width 16 height 16
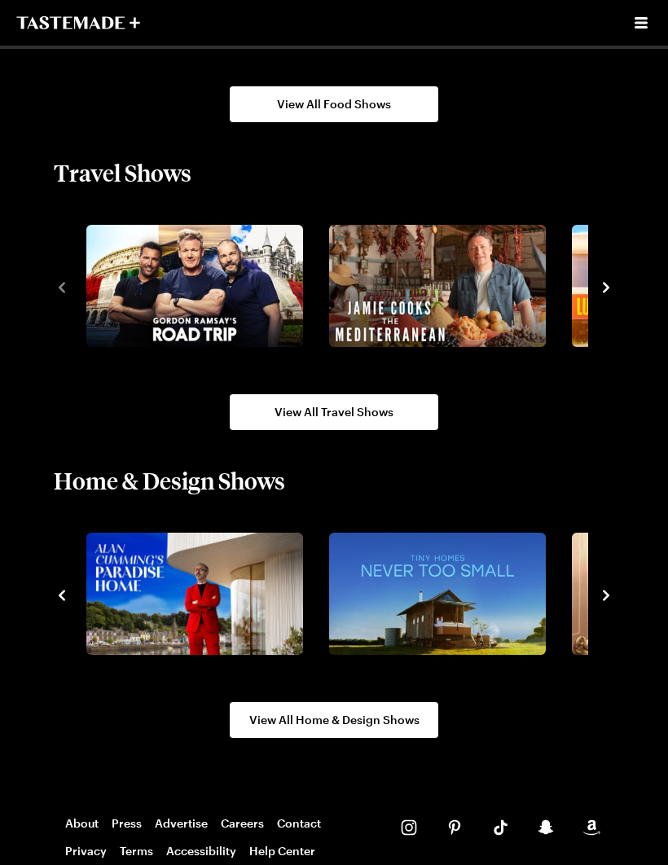
click at [602, 598] on icon "navigate to next item" at bounding box center [606, 595] width 16 height 16
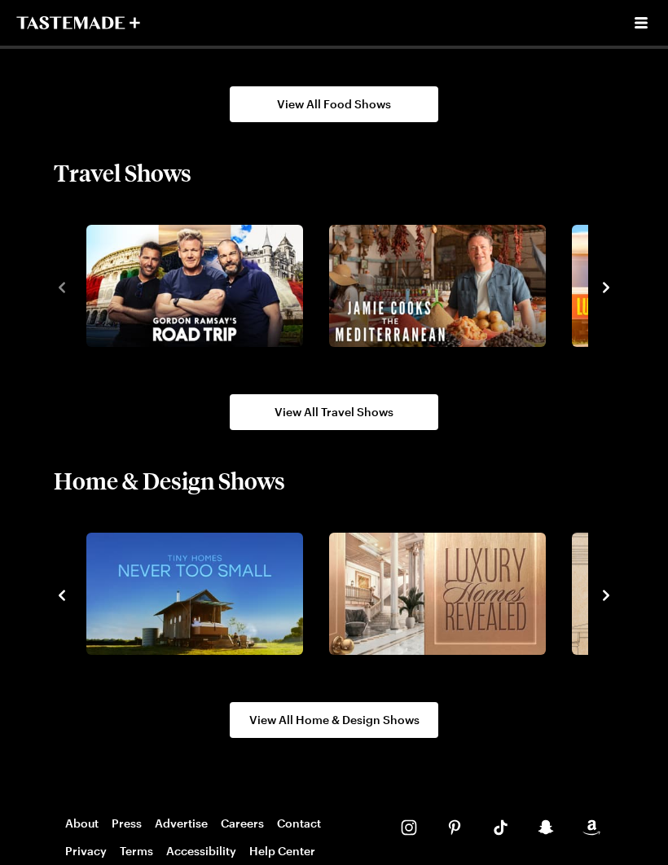
click at [602, 602] on icon "navigate to next item" at bounding box center [606, 595] width 16 height 16
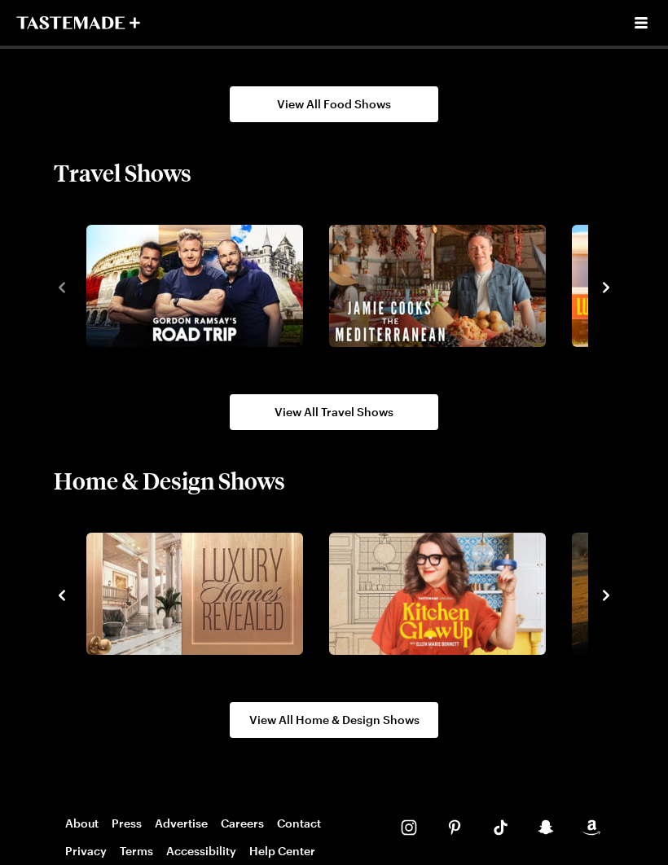
click at [597, 605] on div at bounding box center [334, 594] width 560 height 132
click at [600, 598] on icon "navigate to next item" at bounding box center [606, 595] width 16 height 16
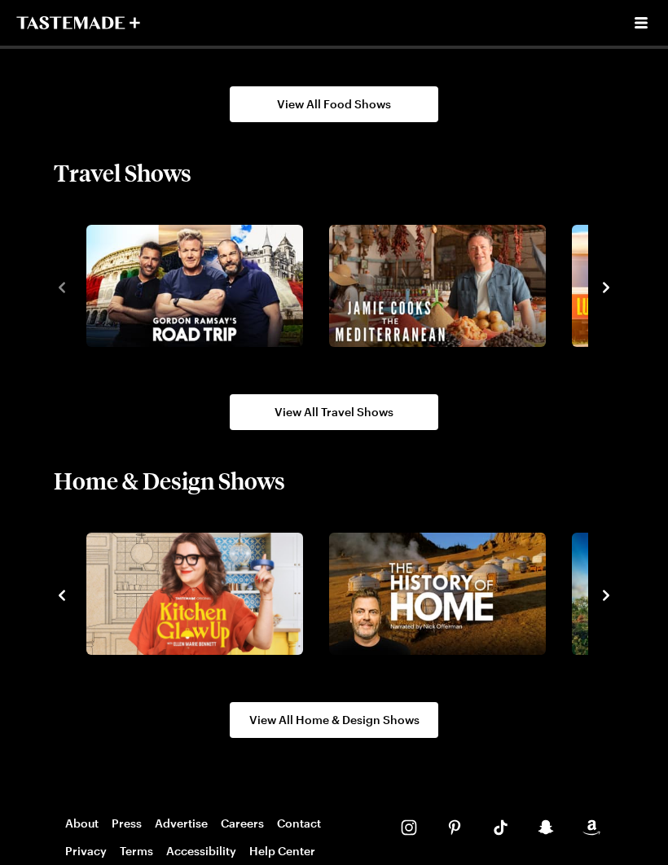
click at [598, 600] on icon "navigate to next item" at bounding box center [606, 595] width 16 height 16
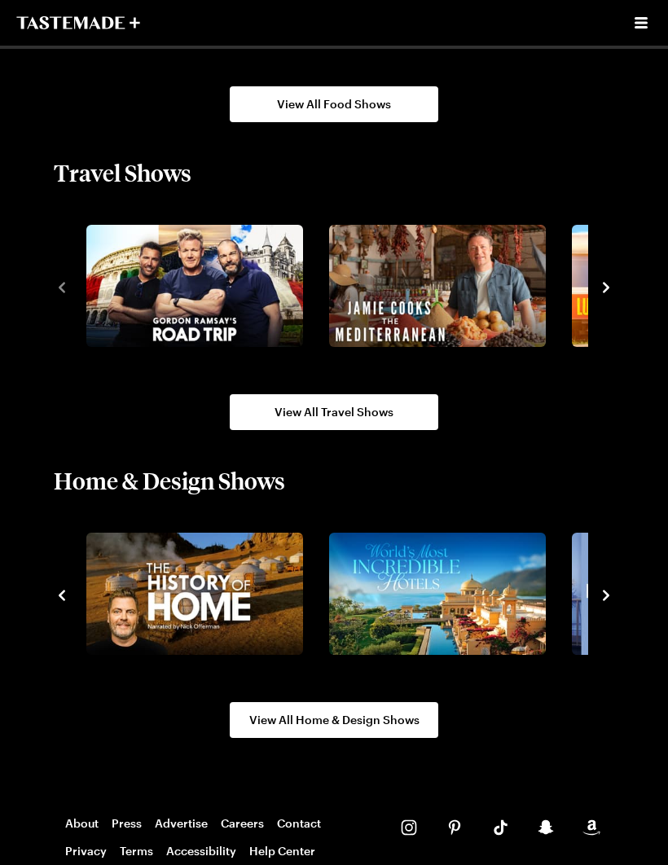
click at [602, 609] on div at bounding box center [334, 594] width 560 height 132
click at [599, 599] on icon "navigate to next item" at bounding box center [606, 595] width 16 height 16
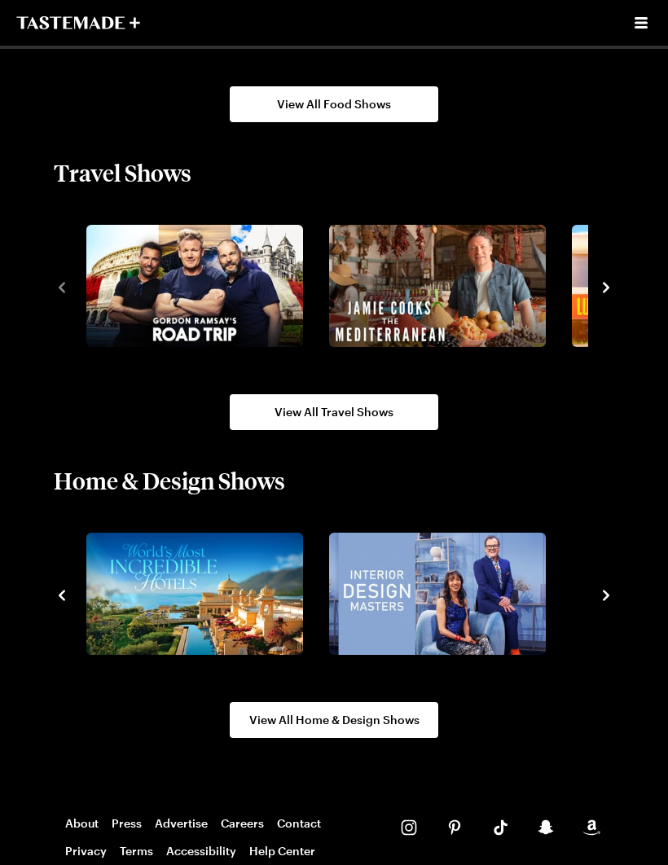
click at [602, 600] on icon "navigate to next item" at bounding box center [606, 595] width 16 height 16
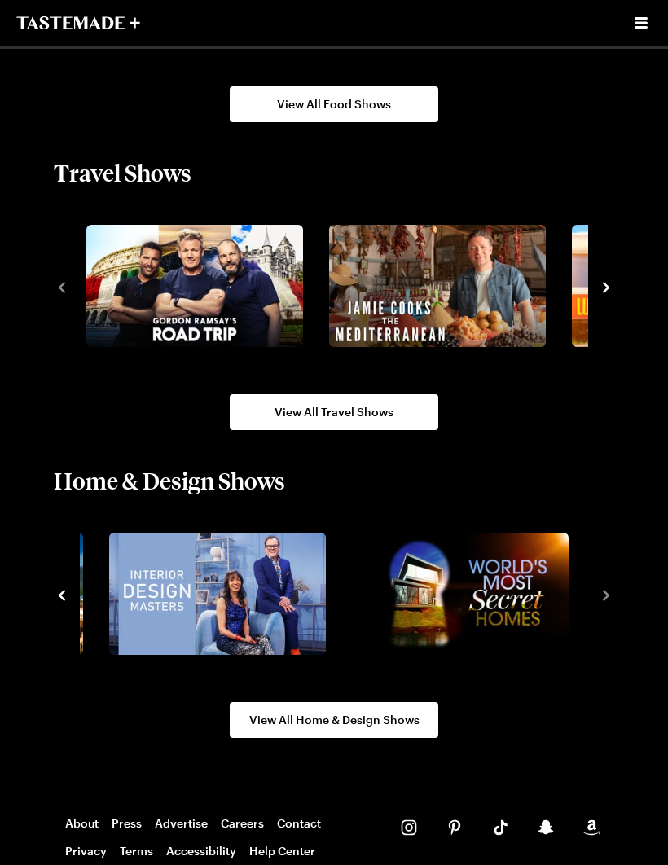
click at [613, 633] on div at bounding box center [334, 594] width 560 height 132
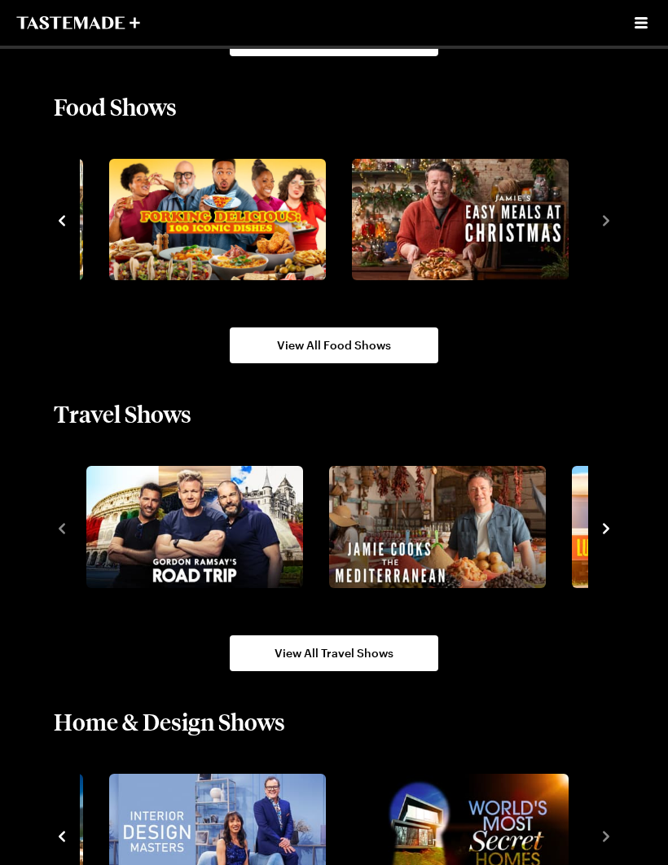
scroll to position [1553, 0]
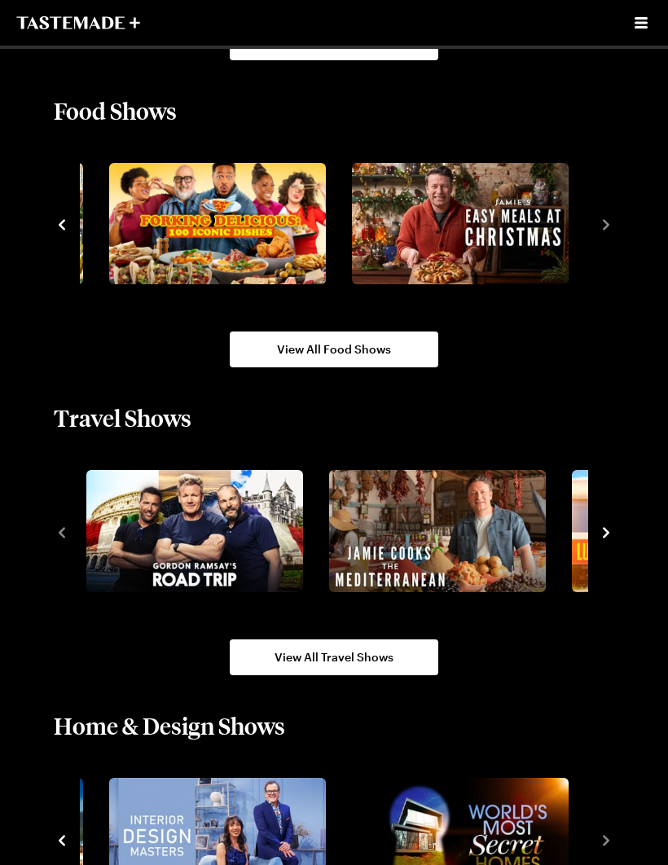
click at [602, 536] on icon "navigate to next item" at bounding box center [606, 532] width 16 height 16
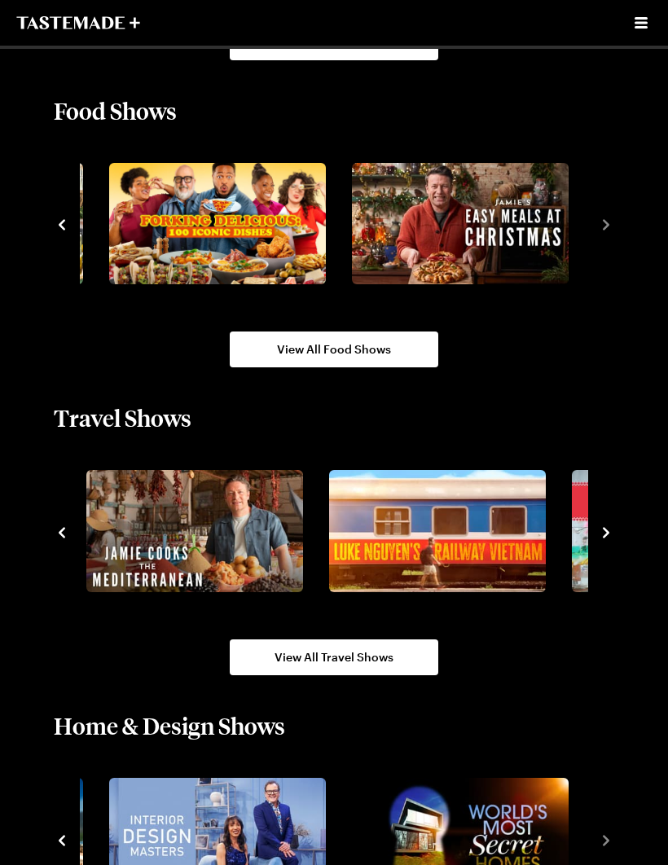
click at [587, 535] on img "4 / 10" at bounding box center [680, 531] width 217 height 122
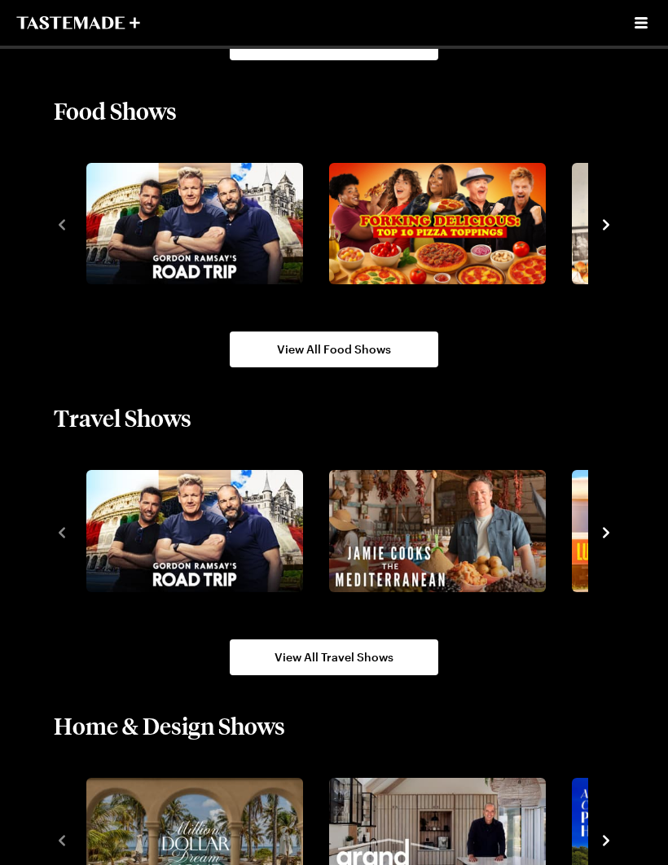
click at [607, 536] on icon "navigate to next item" at bounding box center [606, 532] width 16 height 16
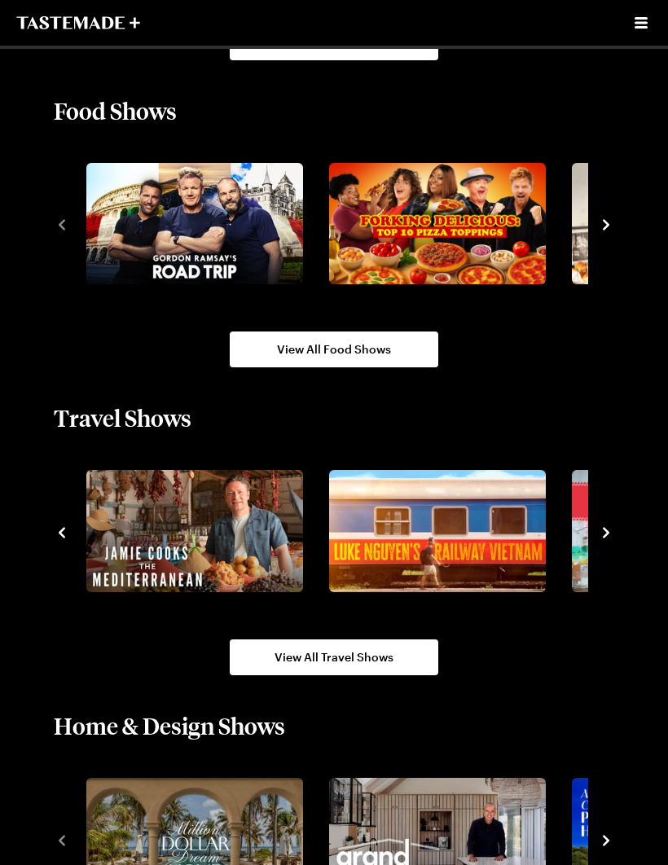
click at [607, 533] on icon "navigate to next item" at bounding box center [605, 532] width 7 height 11
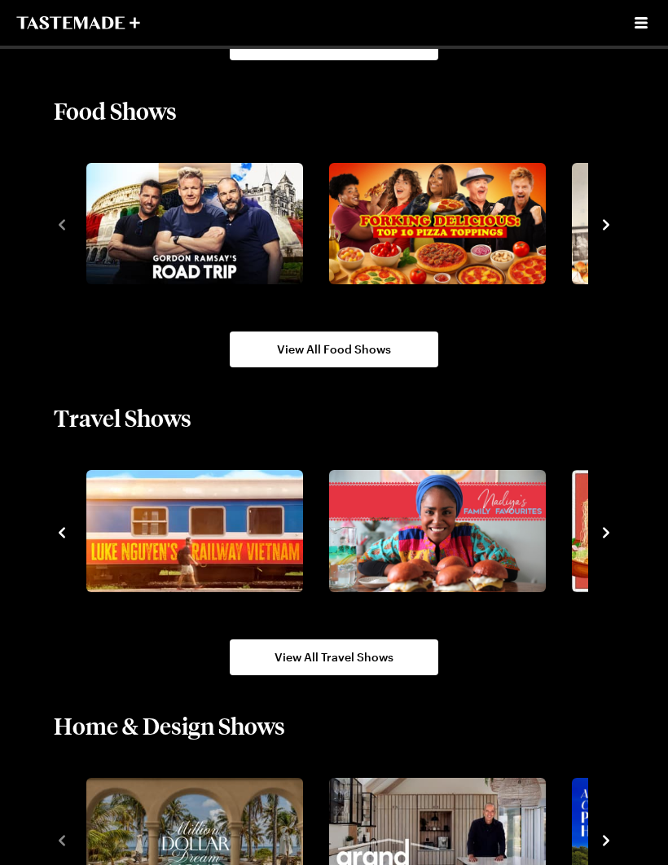
click at [599, 531] on icon "navigate to next item" at bounding box center [606, 532] width 16 height 16
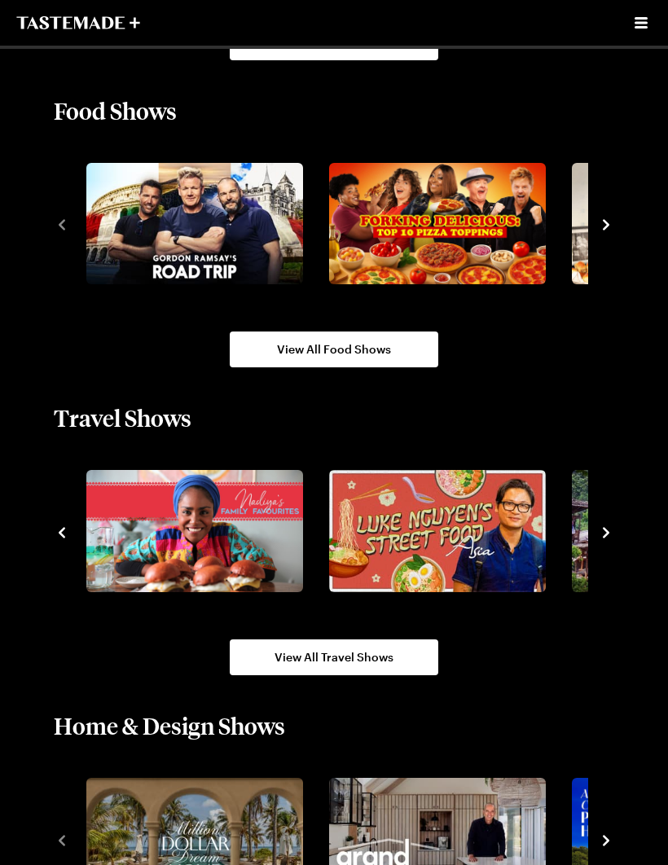
click at [607, 538] on icon "navigate to next item" at bounding box center [606, 532] width 16 height 16
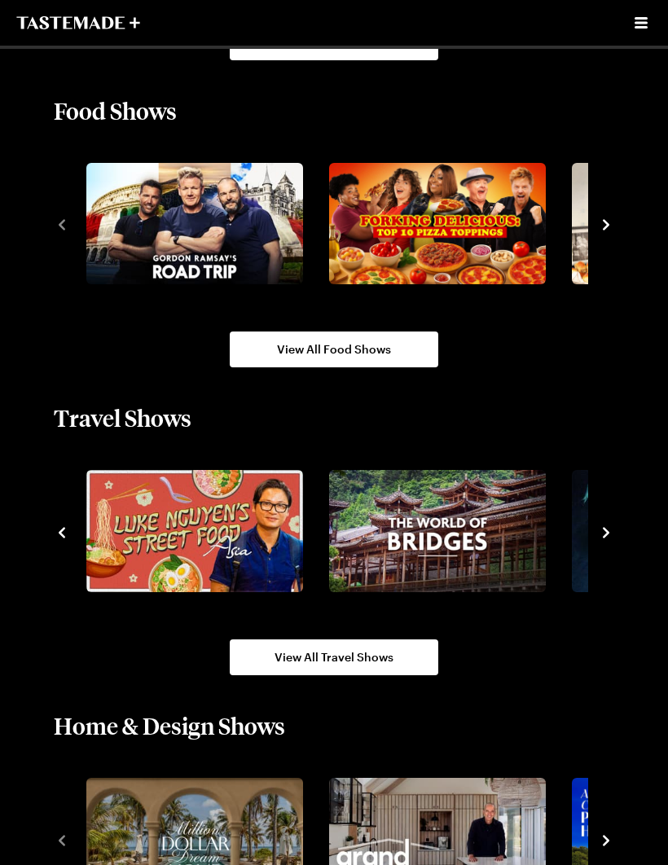
click at [599, 541] on icon "navigate to next item" at bounding box center [606, 532] width 16 height 16
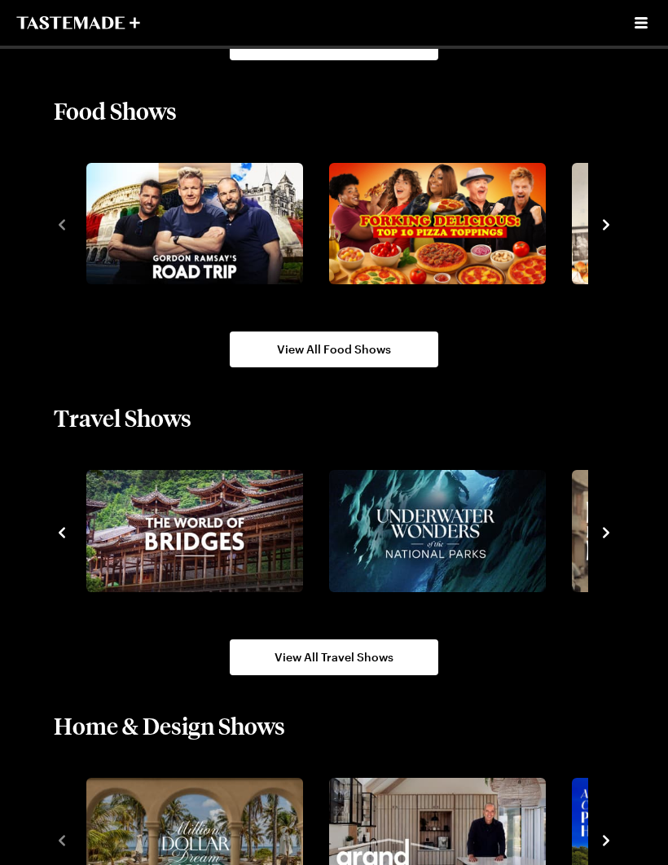
click at [600, 536] on icon "navigate to next item" at bounding box center [606, 532] width 16 height 16
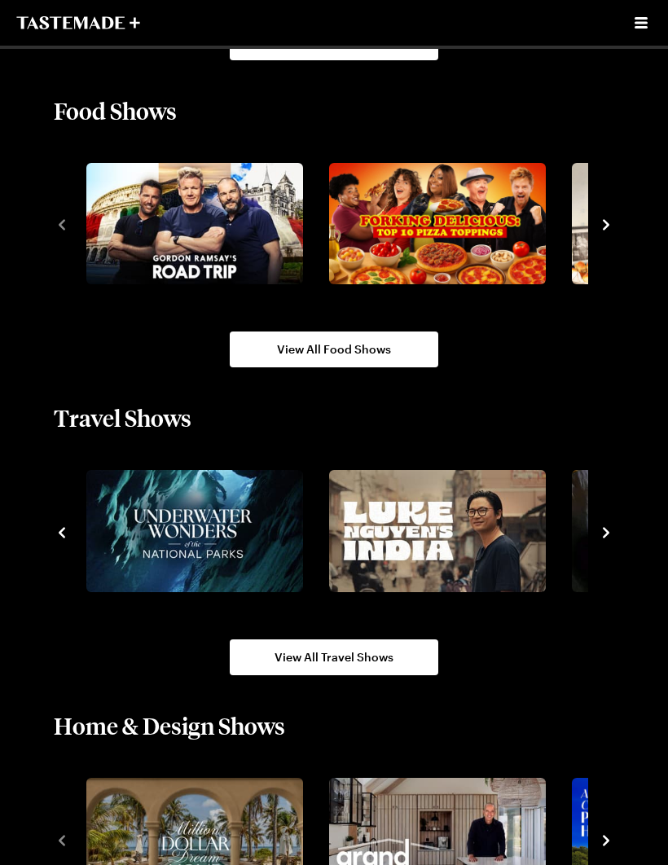
click at [598, 540] on icon "navigate to next item" at bounding box center [606, 532] width 16 height 16
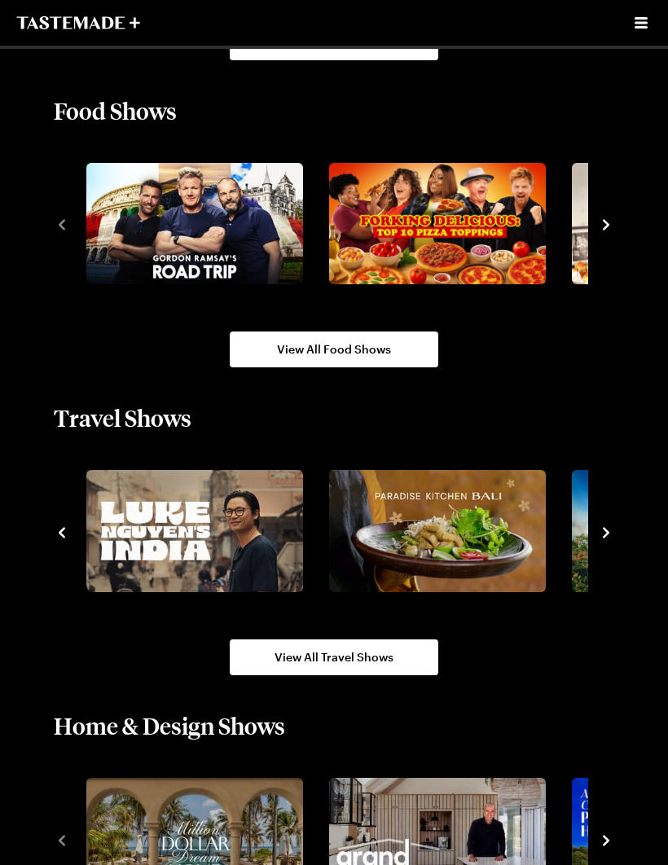
click at [602, 544] on div at bounding box center [334, 531] width 560 height 132
click at [601, 532] on icon "navigate to next item" at bounding box center [606, 532] width 16 height 16
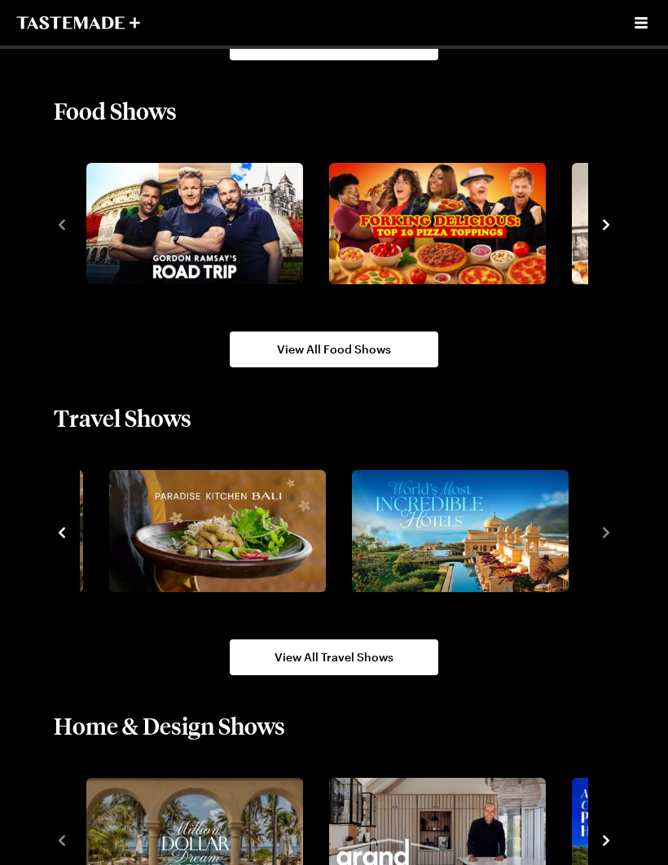
click at [598, 542] on div at bounding box center [334, 531] width 560 height 132
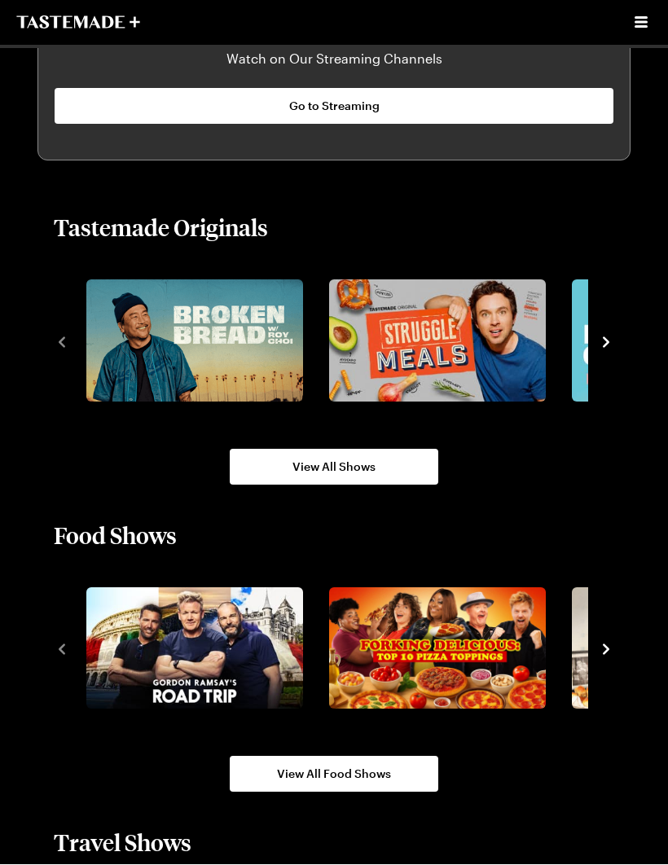
scroll to position [1129, 0]
click at [438, 335] on img "2 / 8" at bounding box center [437, 340] width 217 height 122
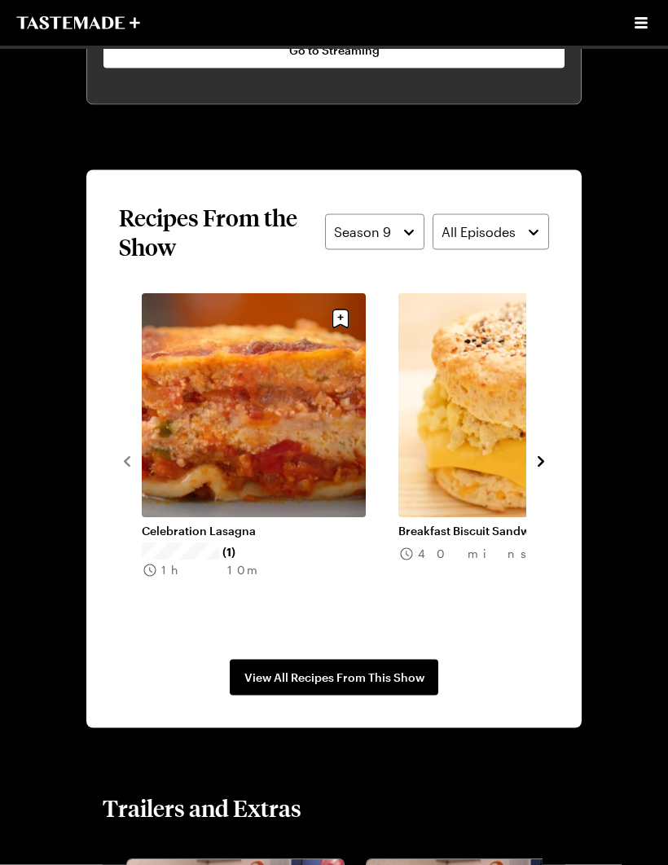
scroll to position [1322, 0]
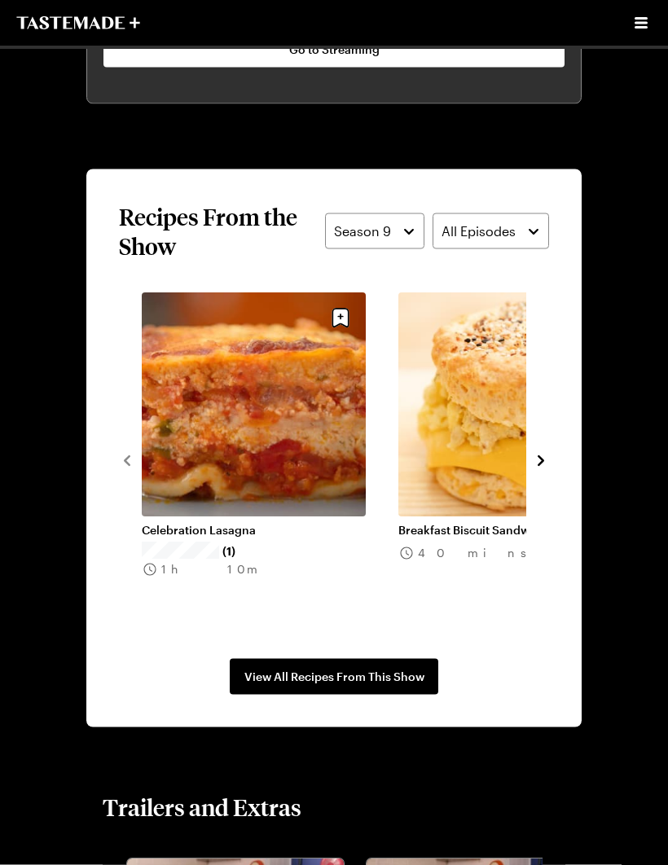
click at [542, 461] on icon "navigate to next item" at bounding box center [540, 460] width 7 height 11
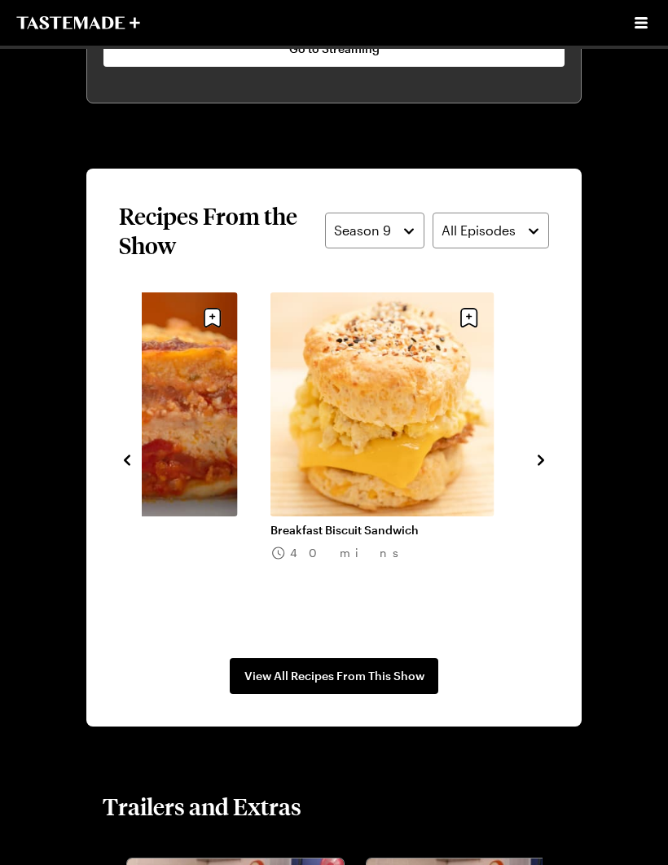
click at [540, 461] on icon "navigate to next item" at bounding box center [540, 460] width 16 height 16
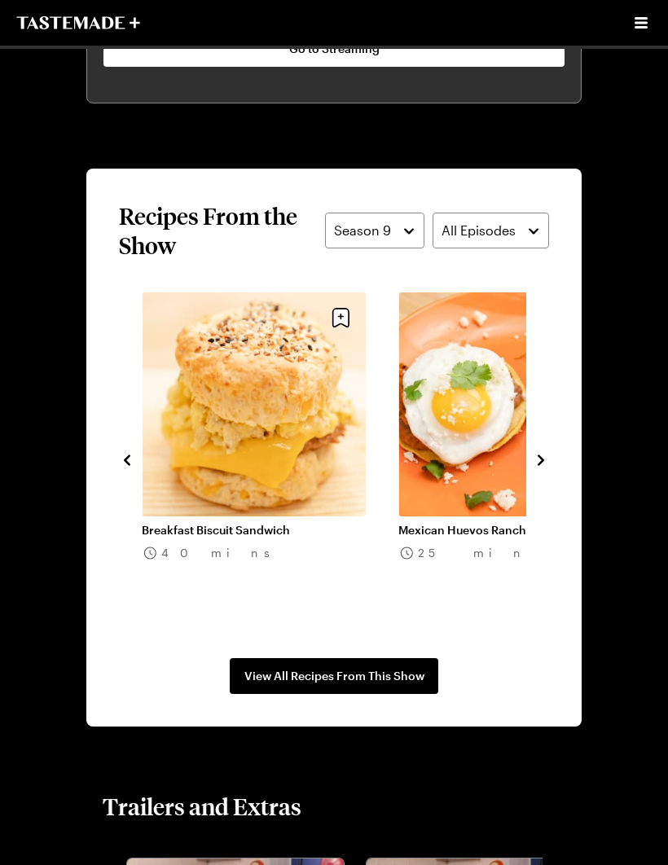
click at [541, 453] on icon "navigate to next item" at bounding box center [540, 460] width 16 height 16
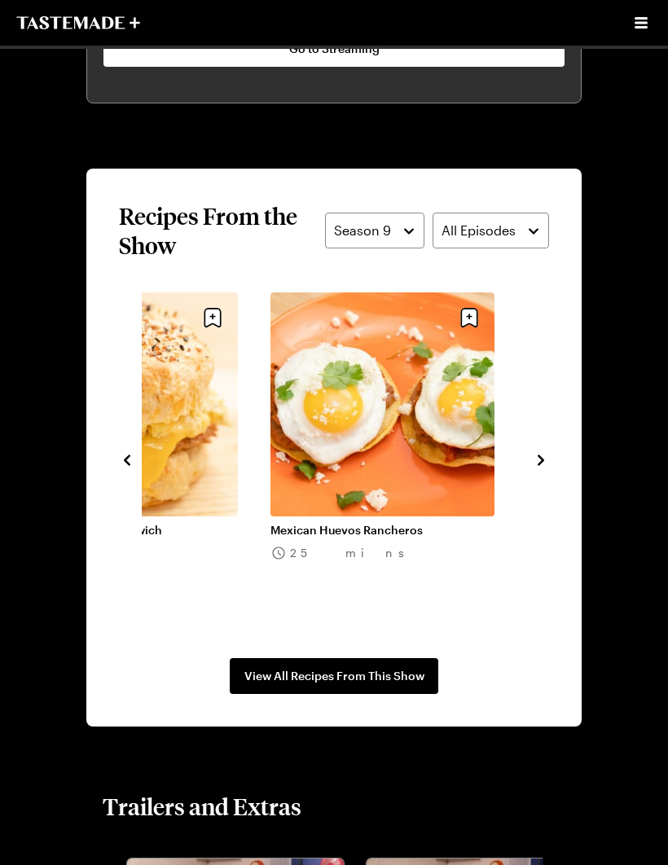
click at [539, 459] on icon "navigate to next item" at bounding box center [540, 460] width 16 height 16
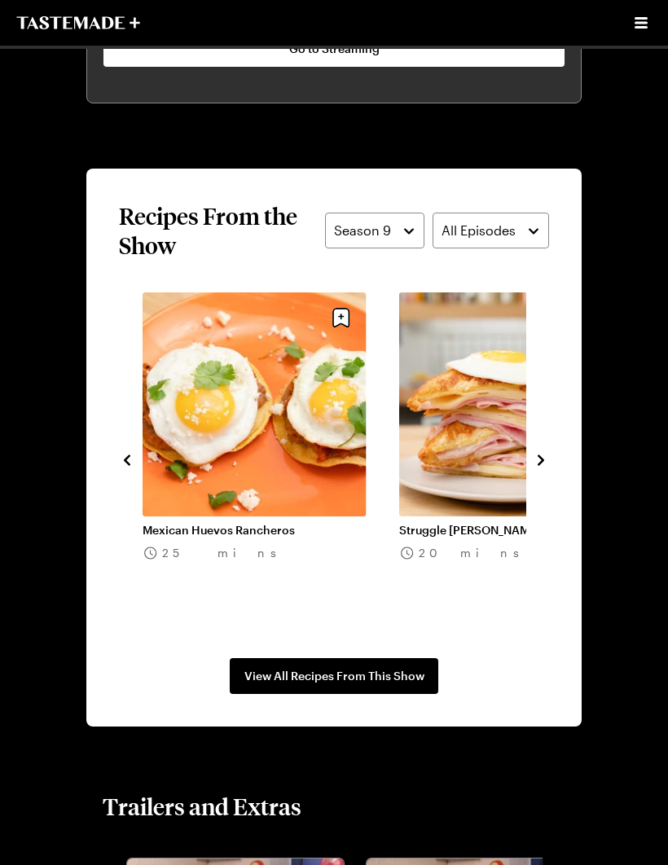
click at [546, 457] on icon "navigate to next item" at bounding box center [540, 460] width 16 height 16
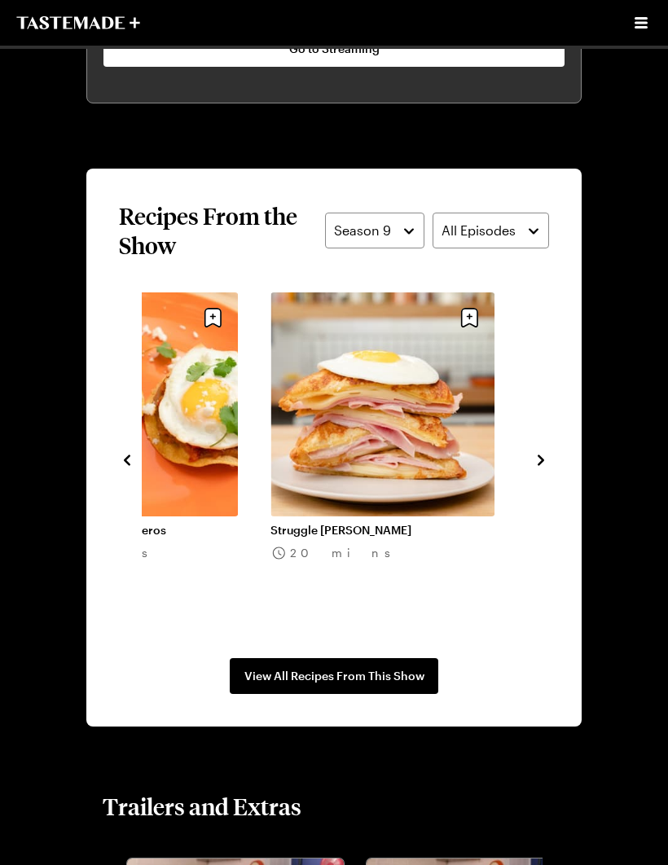
click at [536, 458] on icon "navigate to next item" at bounding box center [540, 460] width 16 height 16
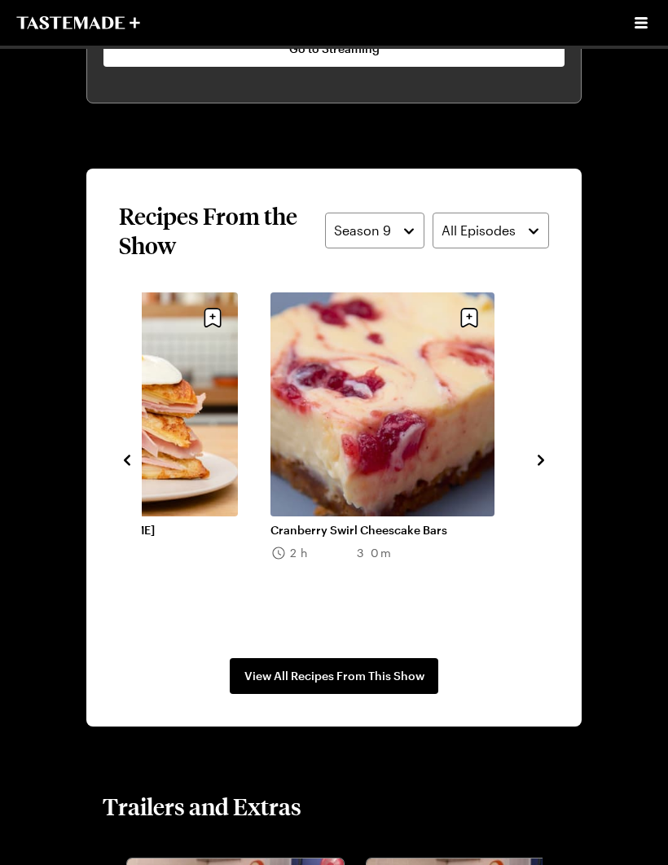
click at [541, 461] on icon "navigate to next item" at bounding box center [540, 459] width 7 height 11
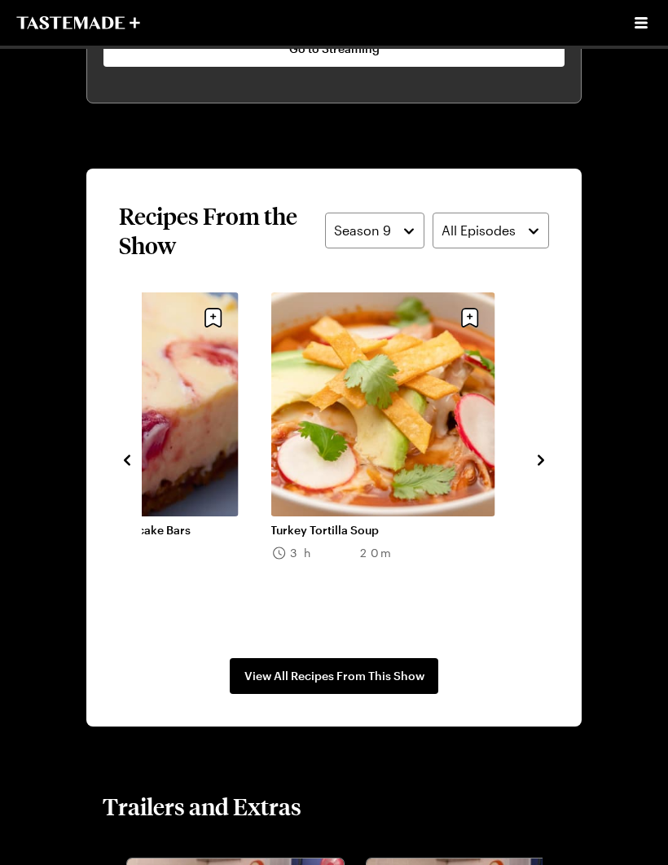
click at [541, 463] on icon "navigate to next item" at bounding box center [540, 459] width 7 height 11
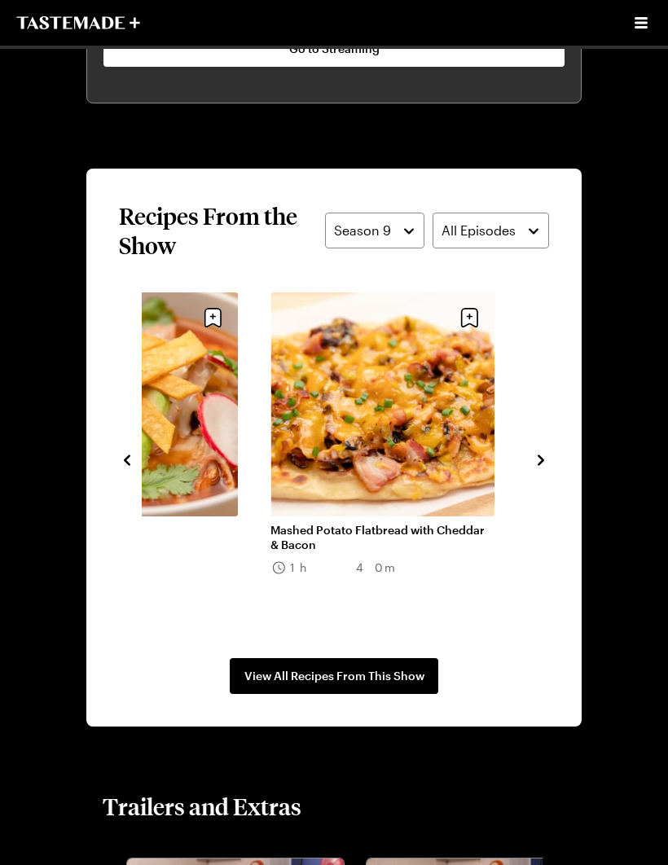
click at [540, 460] on icon "navigate to next item" at bounding box center [540, 460] width 16 height 16
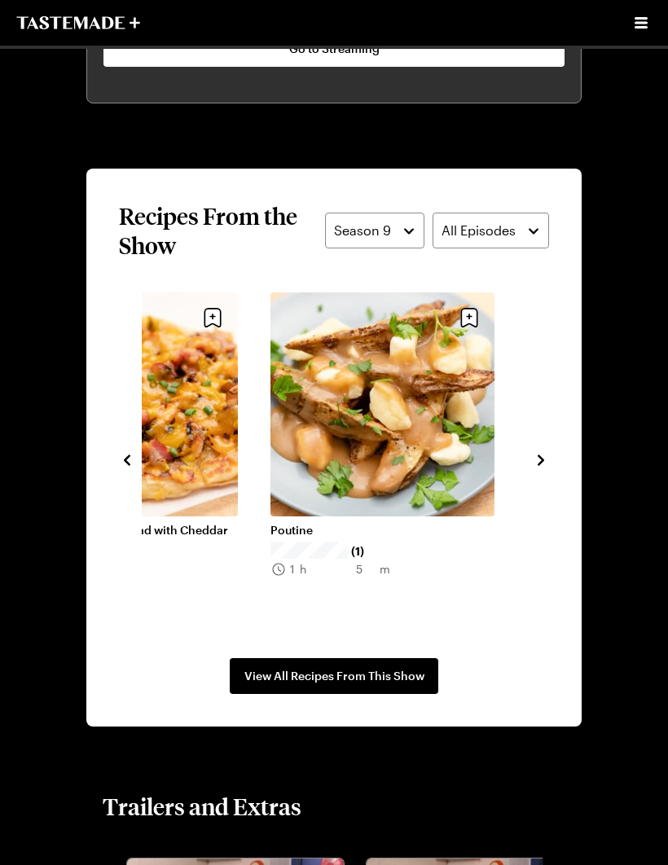
click at [542, 466] on icon "navigate to next item" at bounding box center [540, 460] width 16 height 16
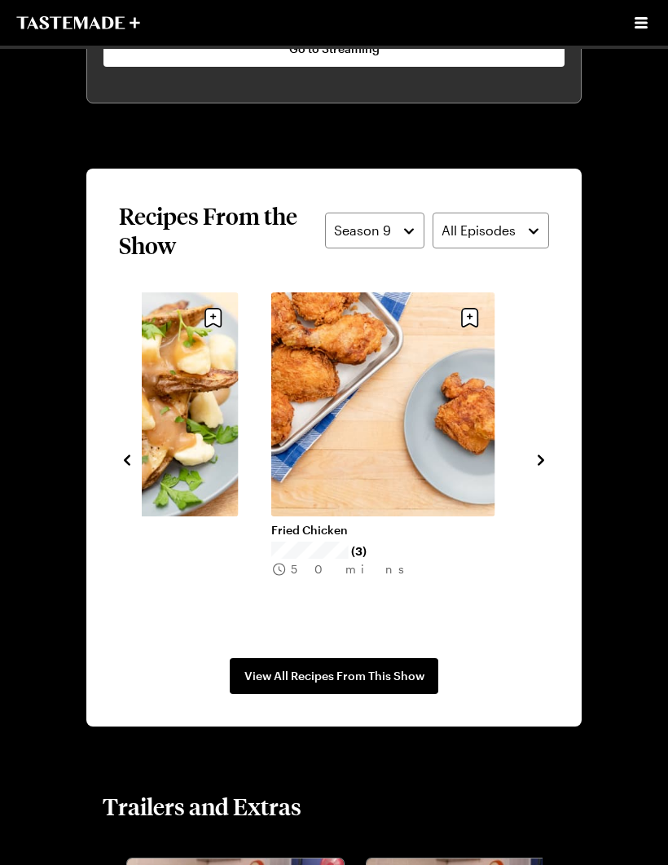
click at [538, 463] on icon "navigate to next item" at bounding box center [540, 459] width 7 height 11
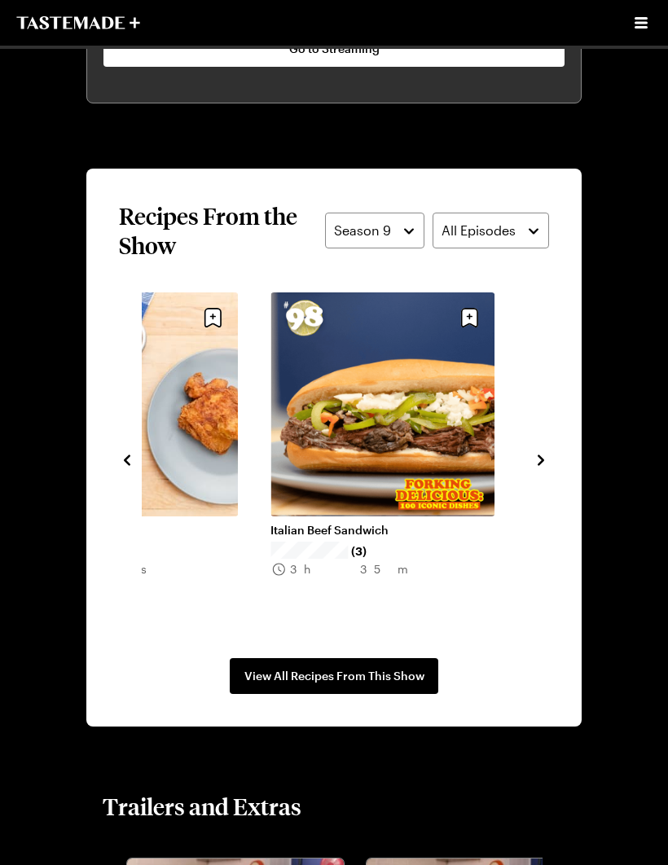
click at [554, 501] on section "Recipes From the Show Season 9 All Episodes Mashed Potato Flatbread with Chedda…" at bounding box center [333, 448] width 495 height 558
click at [537, 462] on icon "navigate to next item" at bounding box center [540, 460] width 16 height 16
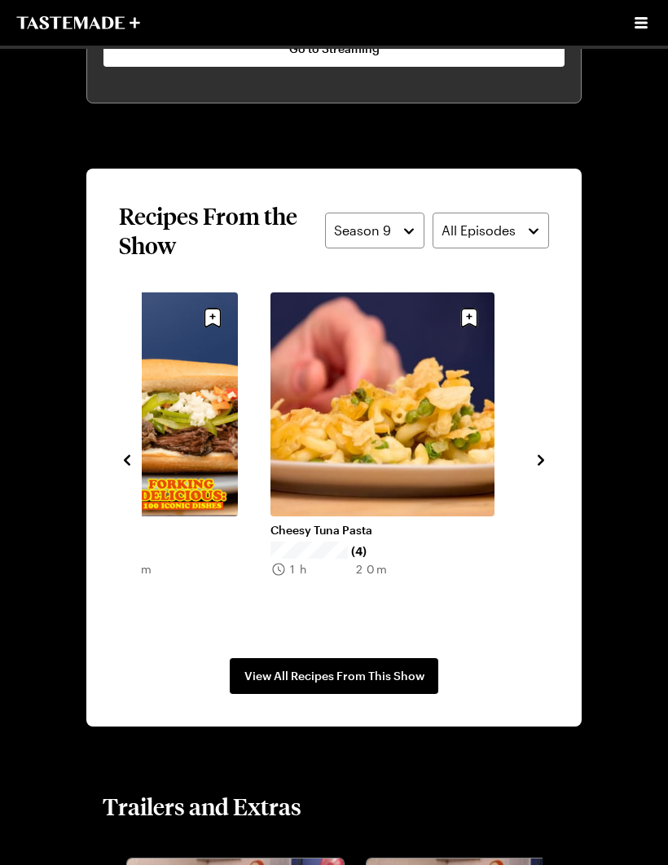
click at [536, 459] on icon "navigate to next item" at bounding box center [540, 460] width 16 height 16
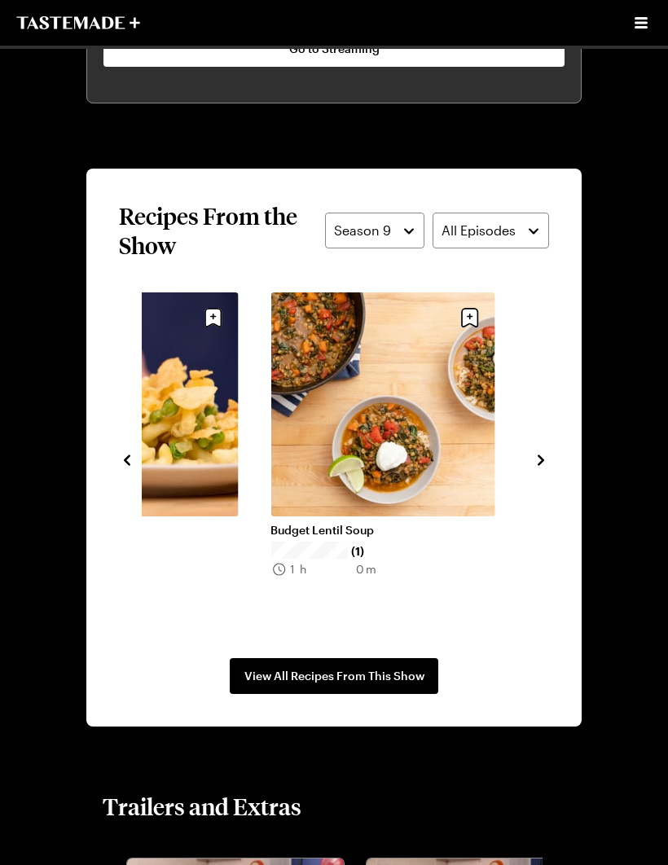
click at [543, 462] on icon "navigate to next item" at bounding box center [540, 460] width 16 height 16
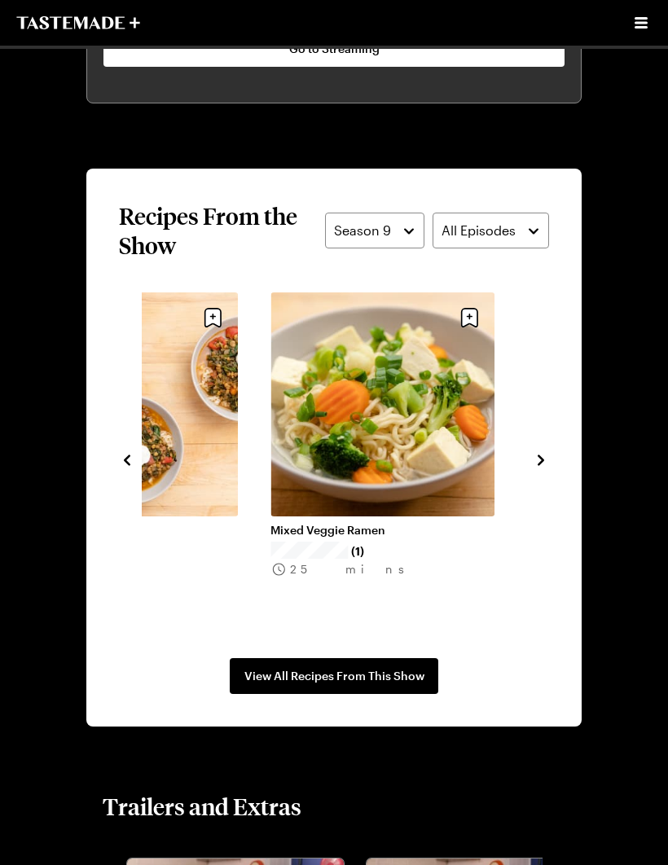
click at [191, 523] on link "Budget Lentil Soup" at bounding box center [126, 530] width 224 height 15
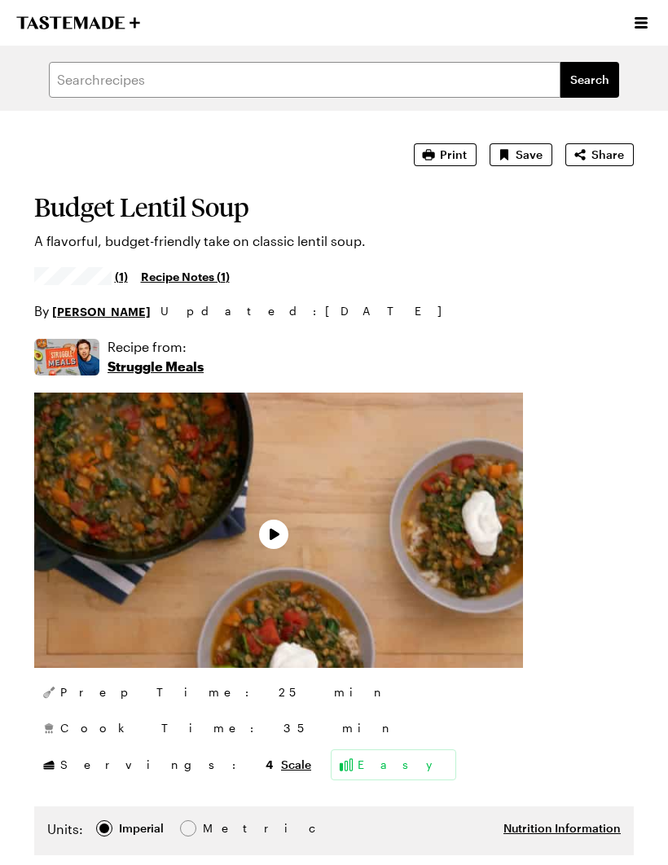
type textarea "x"
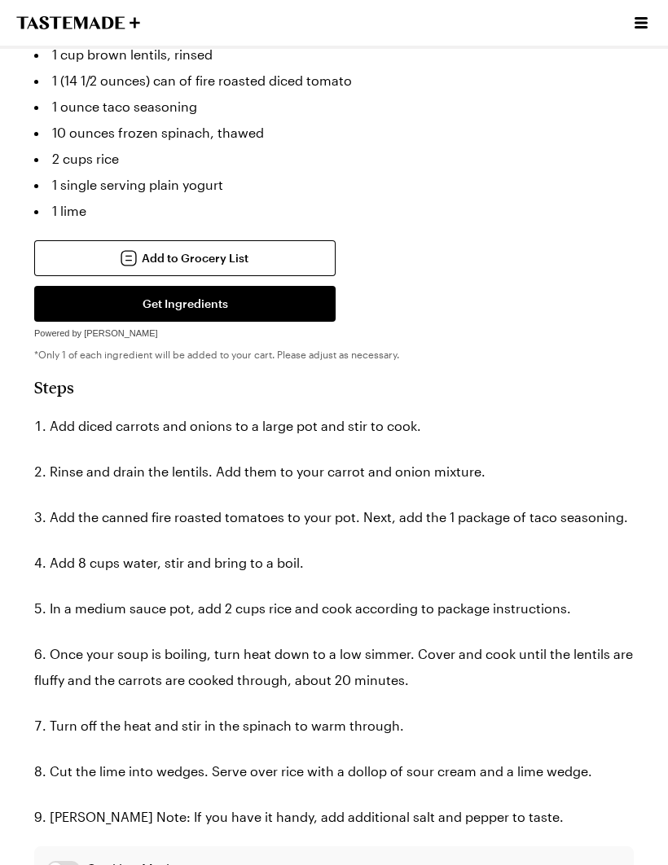
scroll to position [918, 0]
